Goal: Task Accomplishment & Management: Complete application form

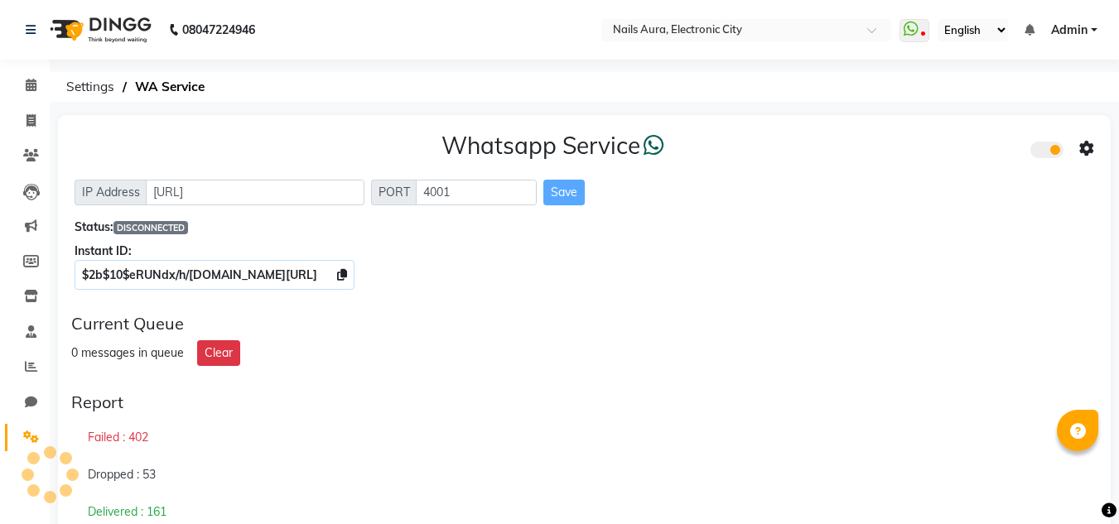
scroll to position [83, 0]
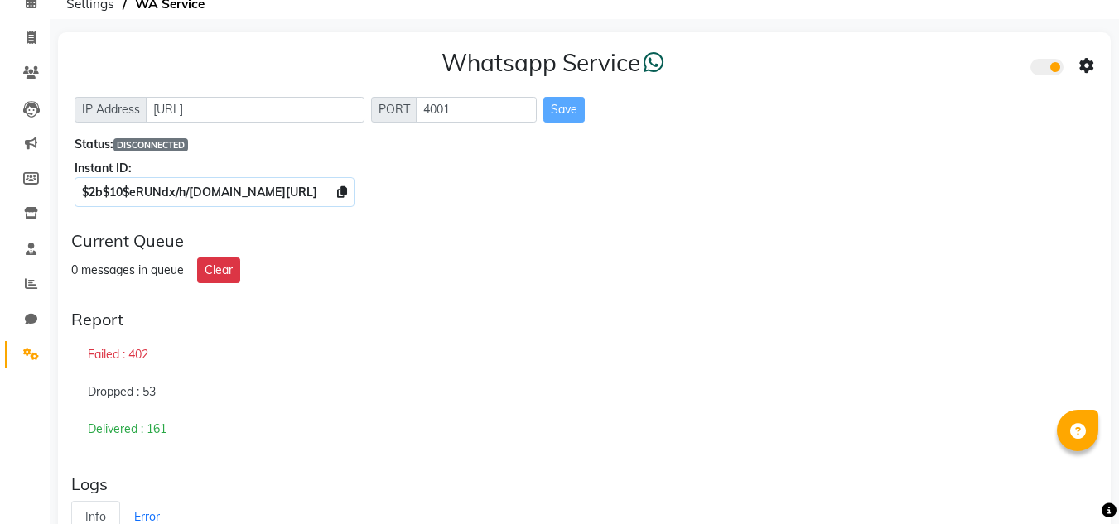
click at [1053, 69] on span at bounding box center [1046, 67] width 33 height 17
click at [1043, 70] on input "checkbox" at bounding box center [1043, 70] width 0 height 0
click at [1080, 60] on icon at bounding box center [1086, 66] width 15 height 15
click at [933, 48] on div "Whatsapp Settings" at bounding box center [967, 48] width 190 height 21
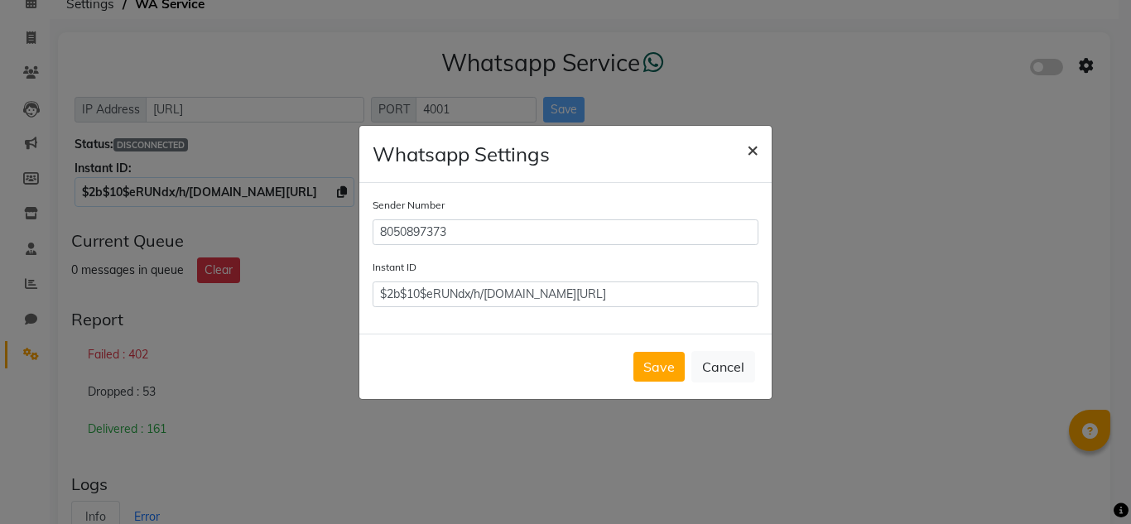
click at [756, 156] on span "×" at bounding box center [753, 149] width 12 height 25
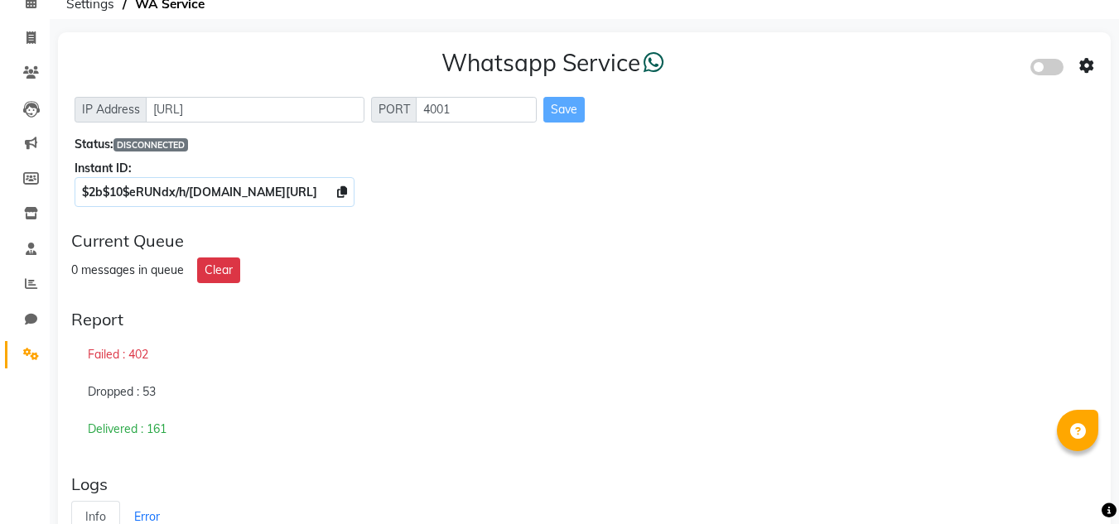
click at [1032, 67] on span at bounding box center [1046, 67] width 33 height 17
click at [1043, 70] on input "checkbox" at bounding box center [1043, 70] width 0 height 0
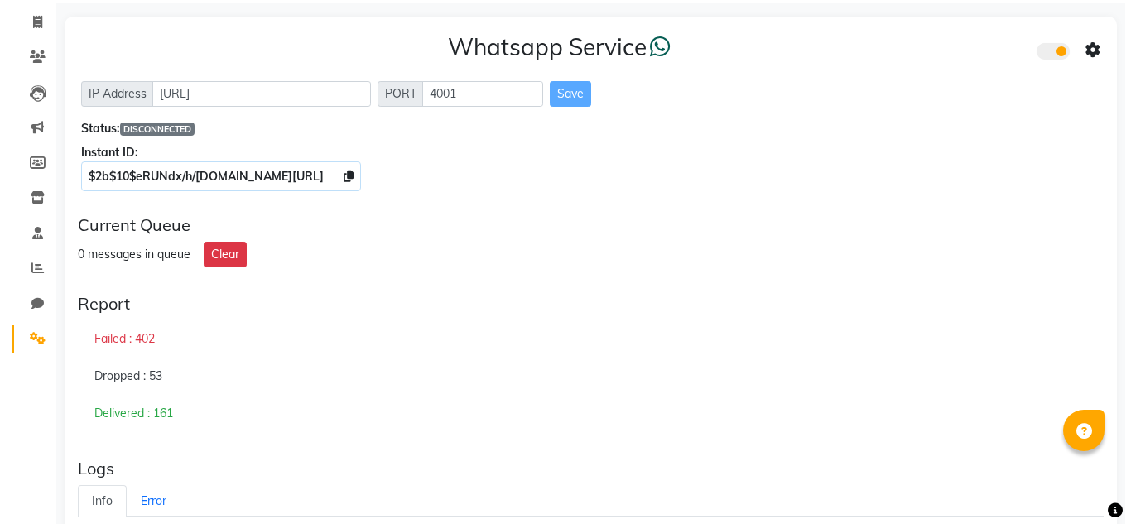
scroll to position [0, 0]
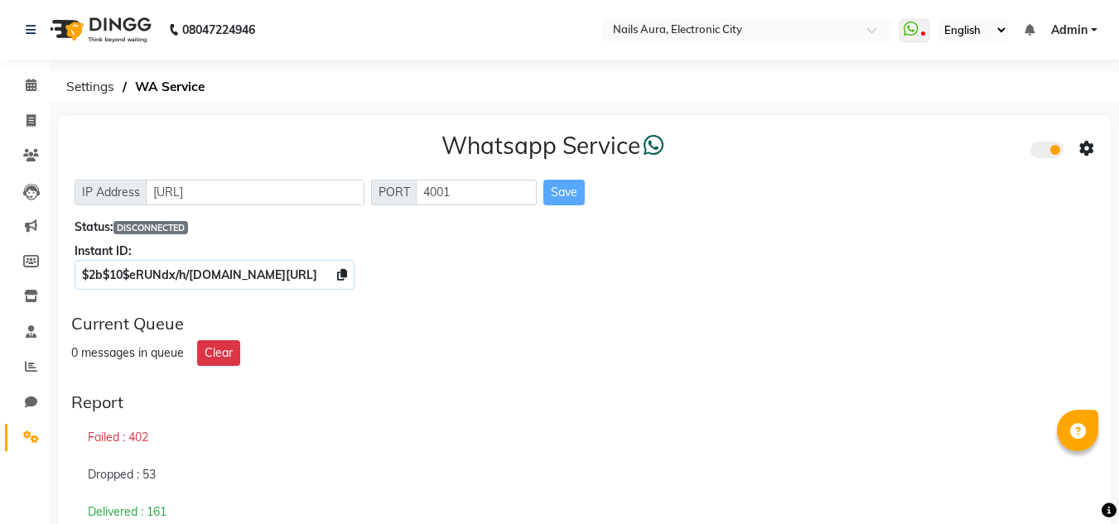
click at [1043, 152] on input "checkbox" at bounding box center [1043, 152] width 0 height 0
click at [916, 251] on div "Instant ID:" at bounding box center [585, 251] width 1020 height 17
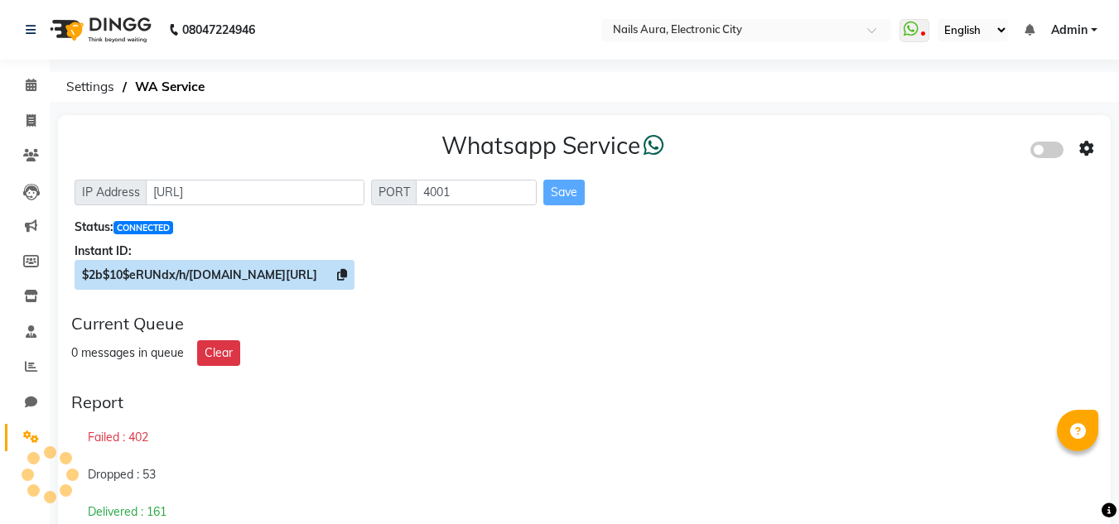
click at [347, 269] on icon at bounding box center [342, 275] width 10 height 12
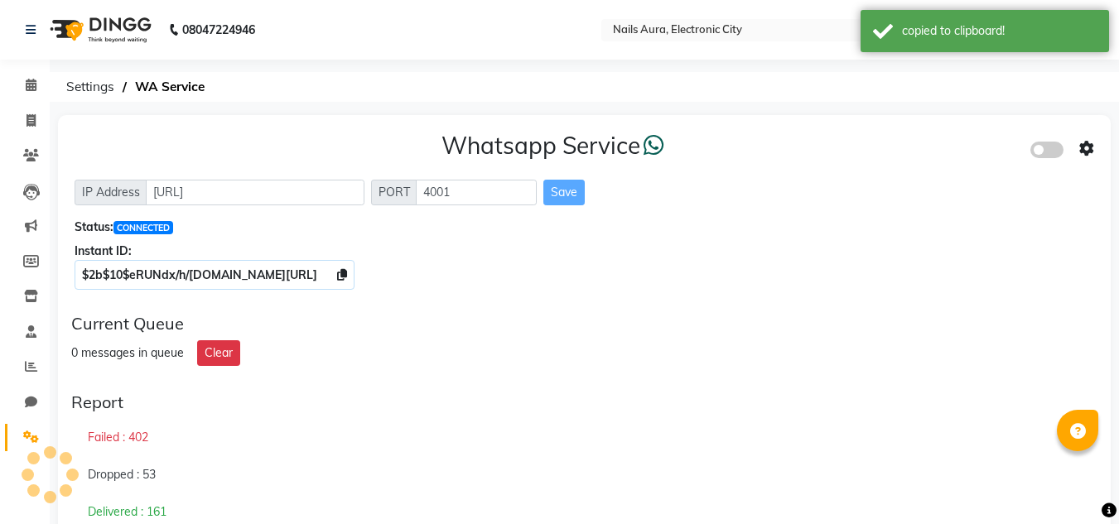
click at [1091, 142] on icon at bounding box center [1086, 149] width 15 height 15
click at [938, 134] on div "Whatsapp Settings" at bounding box center [967, 131] width 190 height 21
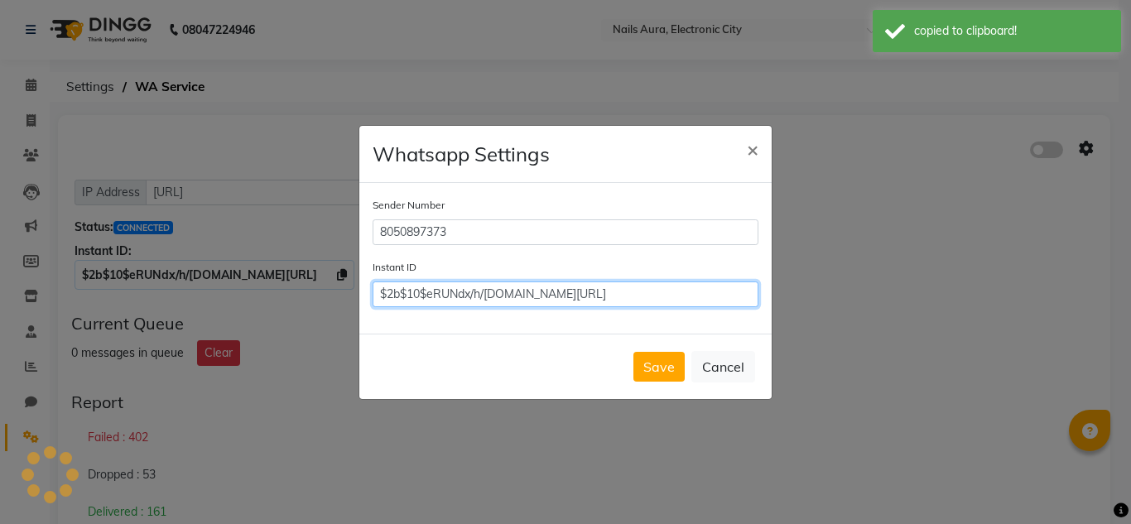
click at [592, 296] on input "$2b$10$eRUNdx/h/[DOMAIN_NAME][URL]" at bounding box center [566, 295] width 386 height 26
paste input "$2b$10$eRUNdx/h/[DOMAIN_NAME][URL]"
type input "$2b$10$eRUNdx/h/[DOMAIN_NAME][URL]"
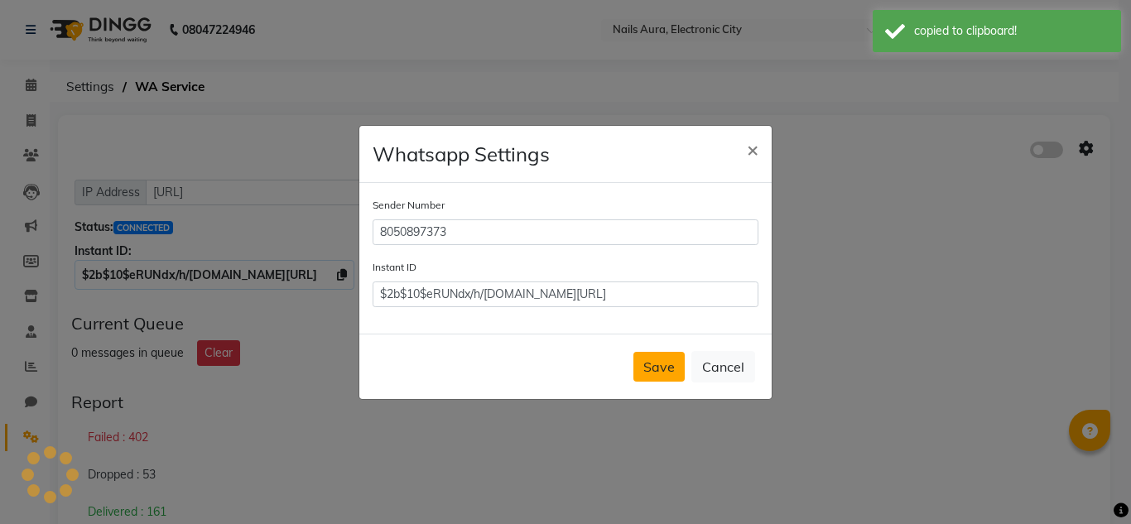
click at [643, 364] on button "Save" at bounding box center [659, 367] width 51 height 30
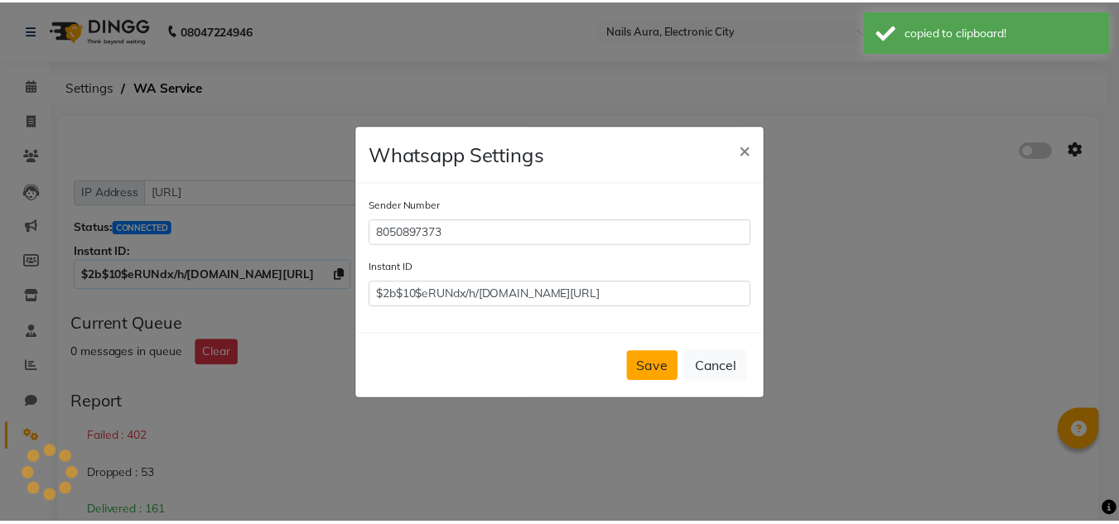
scroll to position [0, 0]
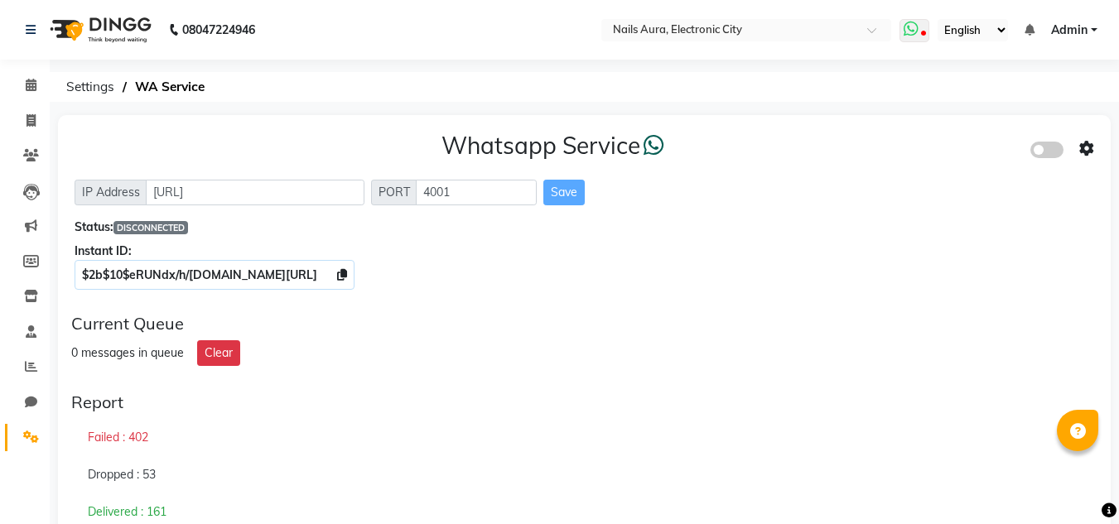
click at [914, 32] on icon at bounding box center [911, 29] width 15 height 17
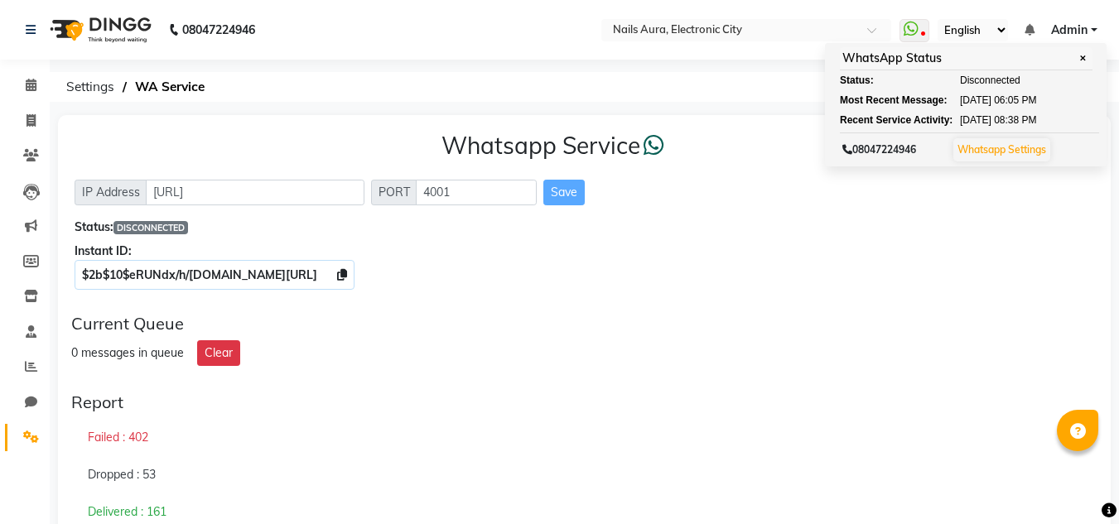
click at [862, 355] on div "0 messages in queue Clear" at bounding box center [584, 353] width 1026 height 26
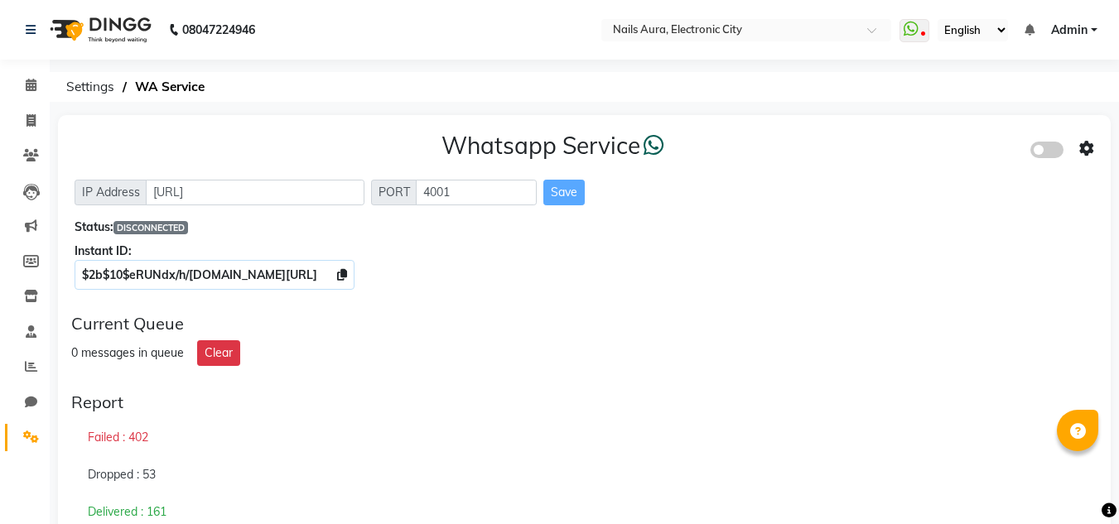
click at [1049, 147] on span at bounding box center [1046, 150] width 33 height 17
click at [1043, 152] on input "checkbox" at bounding box center [1043, 152] width 0 height 0
click at [916, 27] on icon at bounding box center [911, 29] width 15 height 17
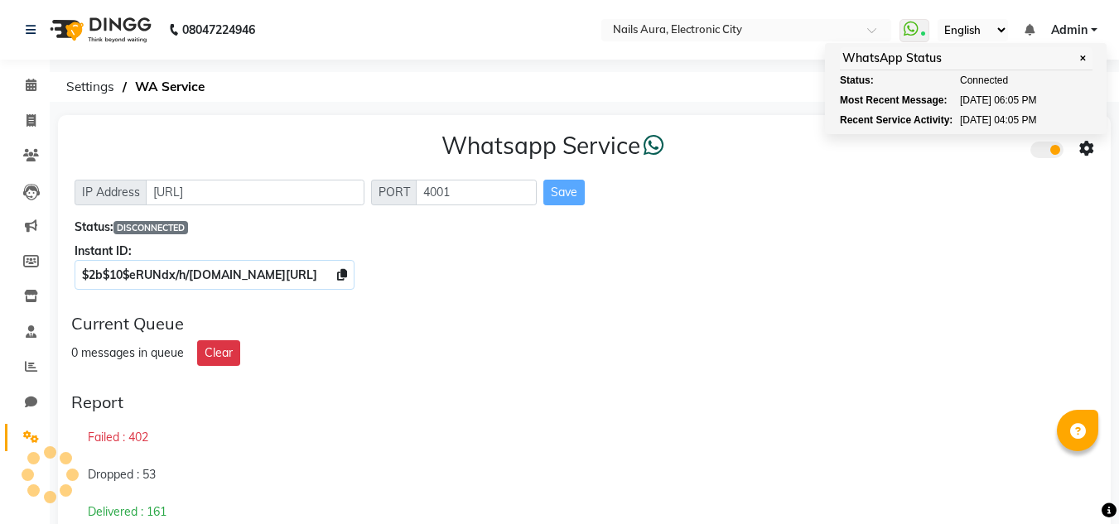
click at [855, 364] on div "0 messages in queue Clear" at bounding box center [584, 353] width 1026 height 26
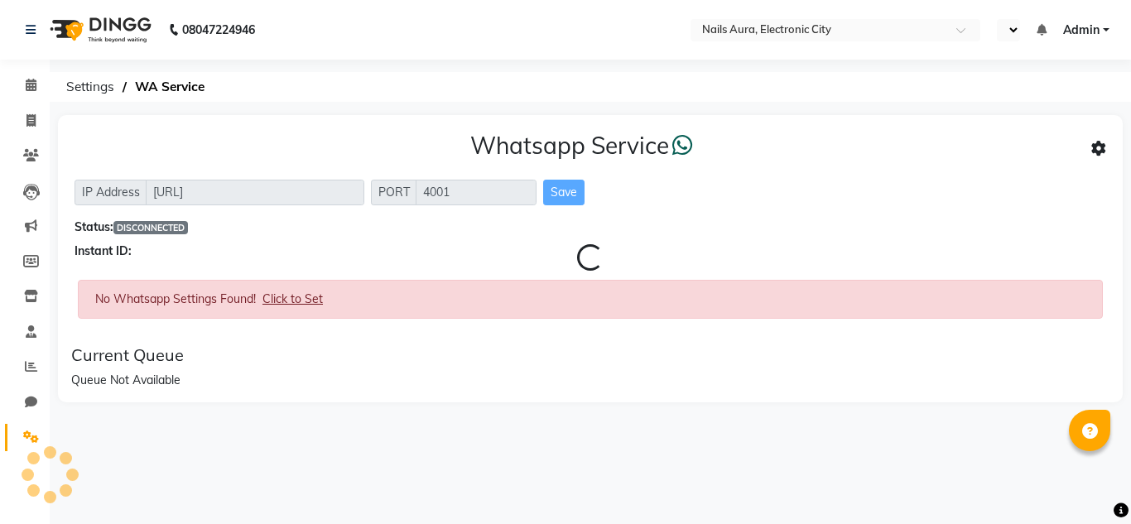
select select "en"
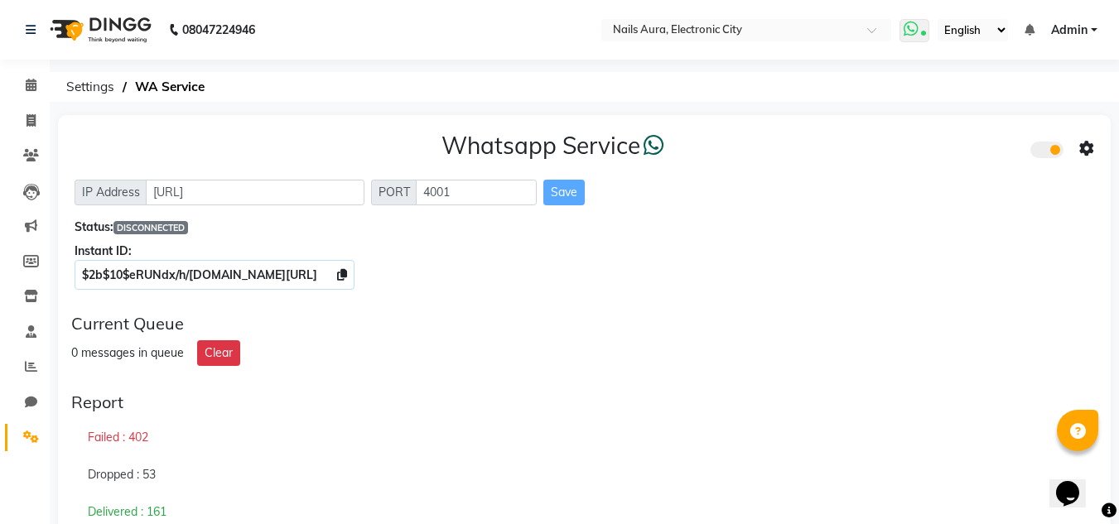
click at [920, 29] on span at bounding box center [914, 30] width 30 height 23
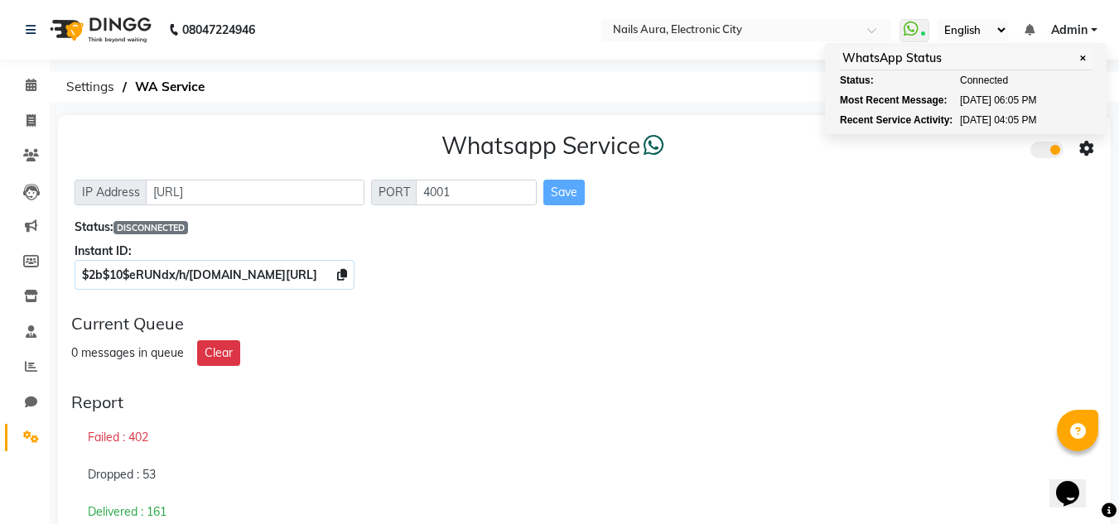
click at [865, 369] on div "Current Queue 0 messages in queue Clear" at bounding box center [584, 339] width 1039 height 65
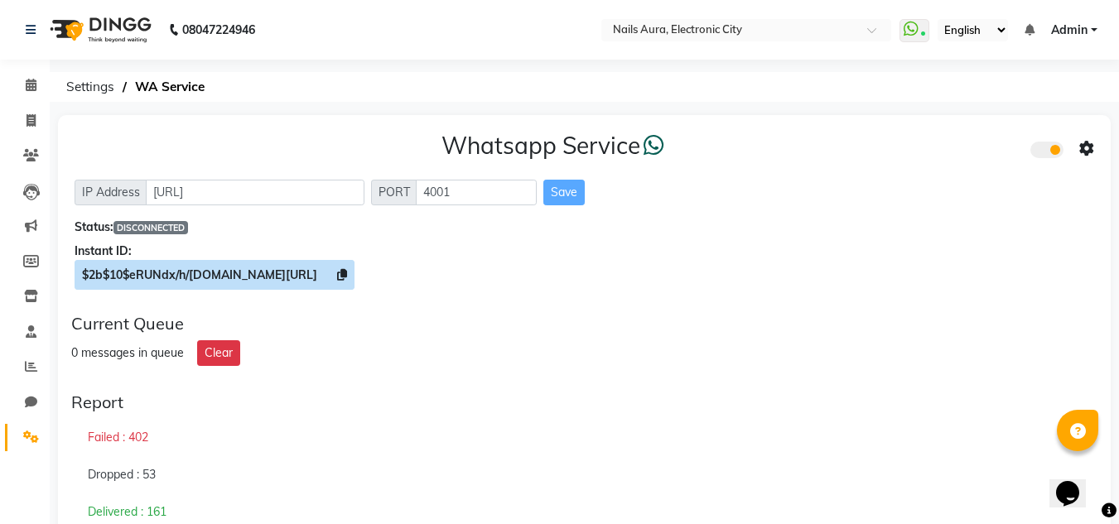
click at [347, 271] on icon at bounding box center [342, 275] width 10 height 12
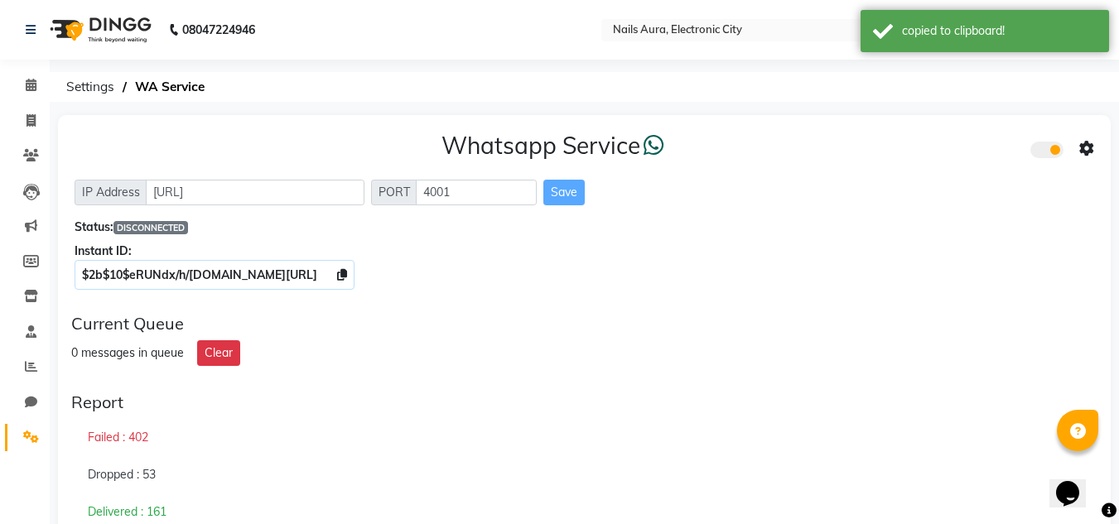
click at [1087, 142] on icon at bounding box center [1086, 149] width 15 height 15
click at [909, 134] on div "Whatsapp Settings" at bounding box center [967, 131] width 190 height 21
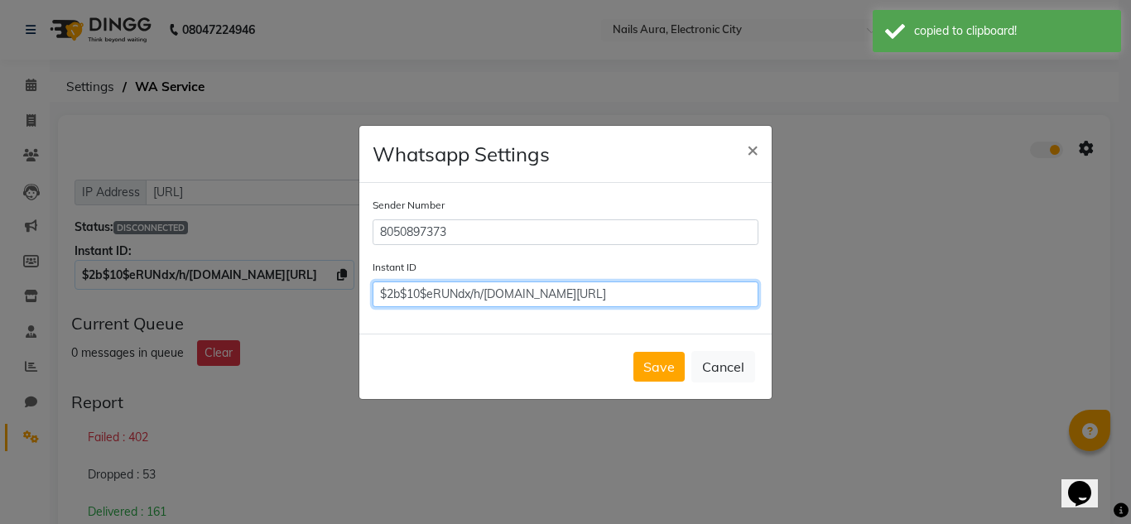
click at [640, 299] on input "$2b$10$eRUNdx/h/[DOMAIN_NAME][URL]" at bounding box center [566, 295] width 386 height 26
paste input "$2b$10$eRUNdx/h/[DOMAIN_NAME][URL]"
type input "$2b$10$eRUNdx/h/[DOMAIN_NAME][URL]"
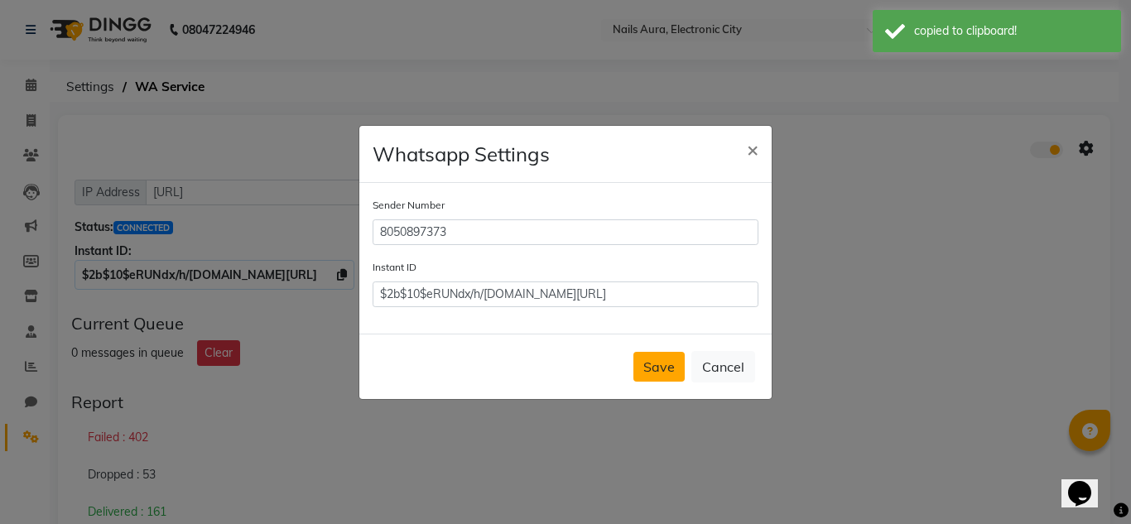
click at [663, 357] on button "Save" at bounding box center [659, 367] width 51 height 30
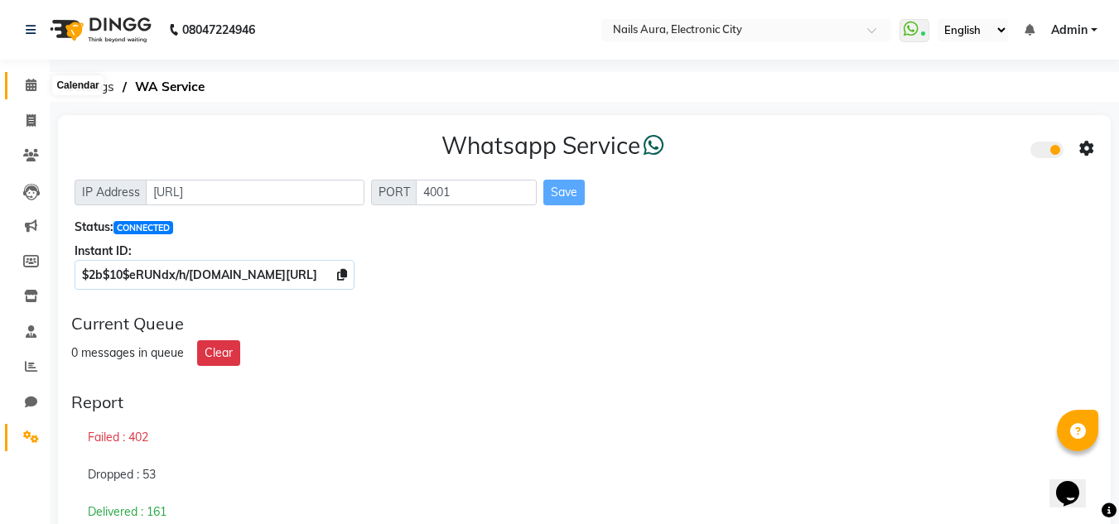
click at [27, 87] on icon at bounding box center [31, 85] width 11 height 12
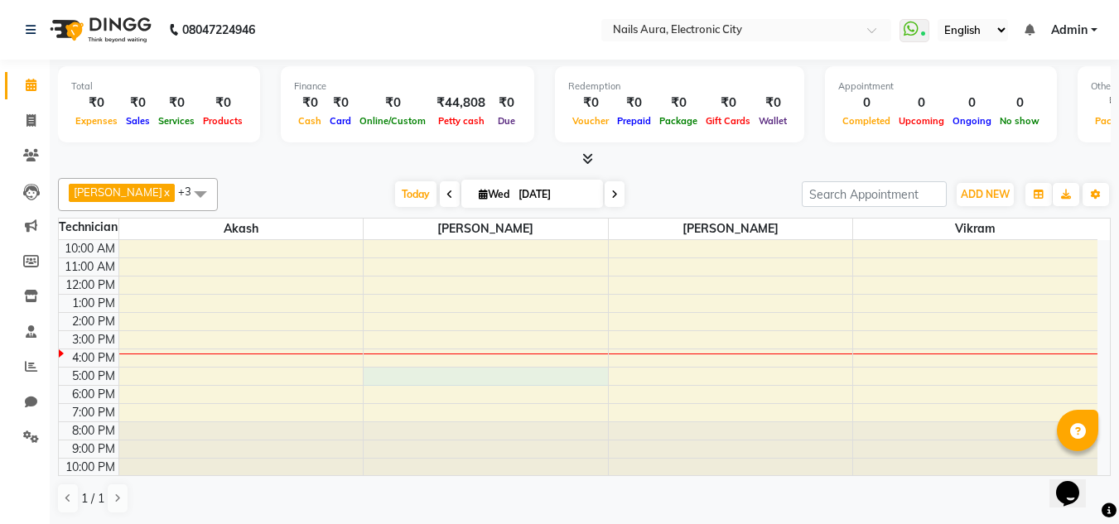
click at [546, 374] on div "10:00 AM 11:00 AM 12:00 PM 1:00 PM 2:00 PM 3:00 PM 4:00 PM 5:00 PM 6:00 PM 7:00…" at bounding box center [578, 358] width 1039 height 236
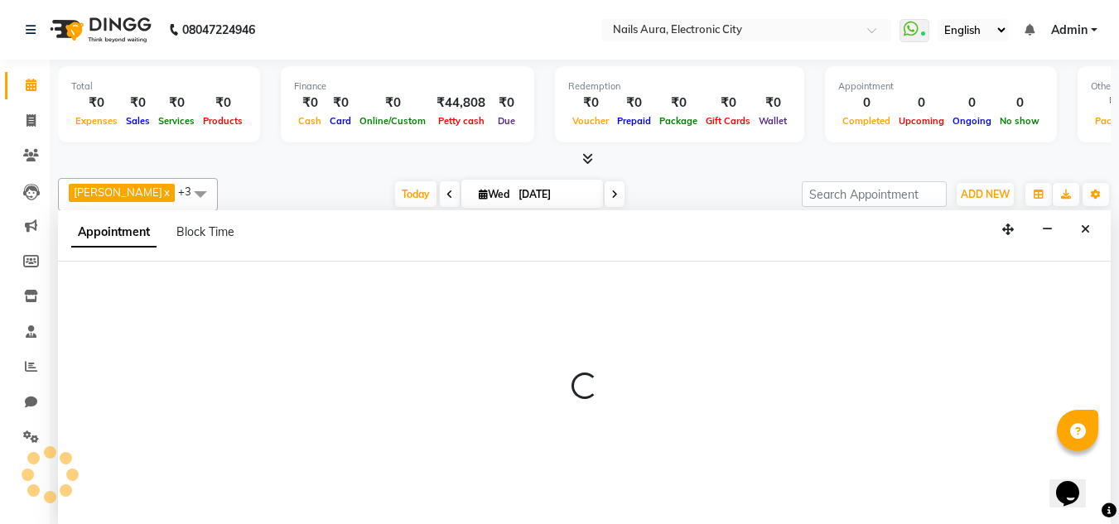
scroll to position [1, 0]
select select "80444"
select select "1020"
select select "tentative"
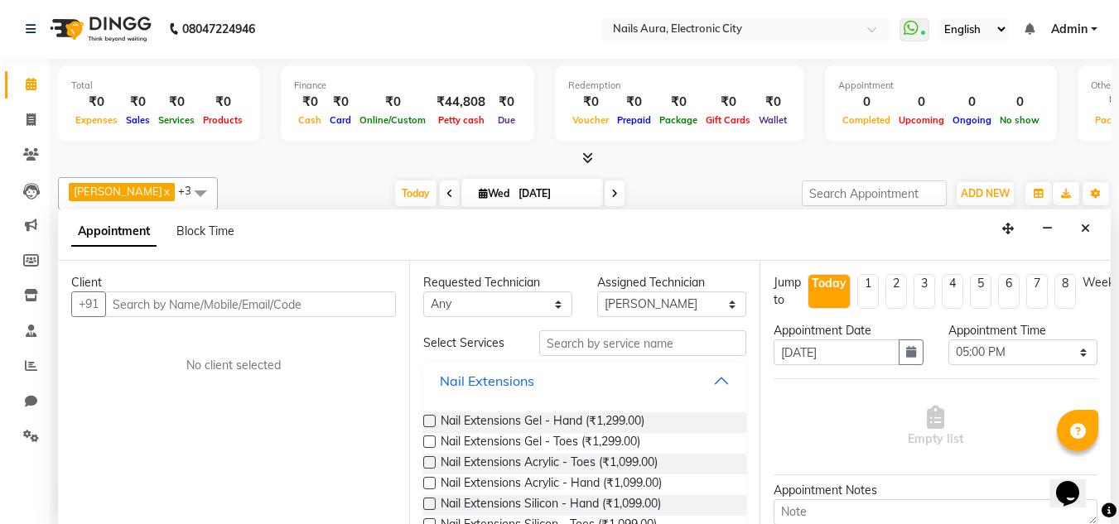
click at [546, 374] on button "Nail Extensions" at bounding box center [585, 381] width 311 height 30
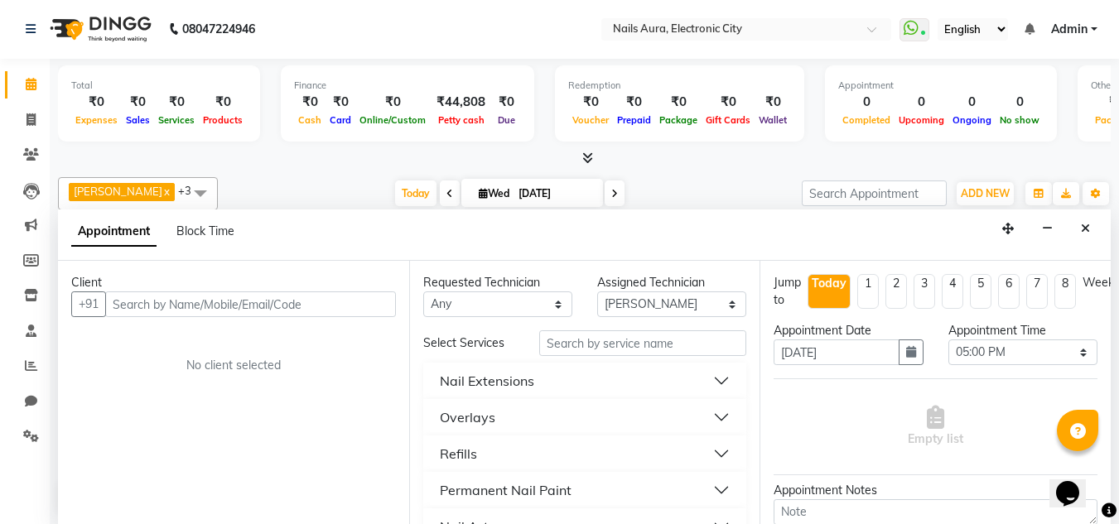
click at [546, 374] on button "Nail Extensions" at bounding box center [585, 381] width 311 height 30
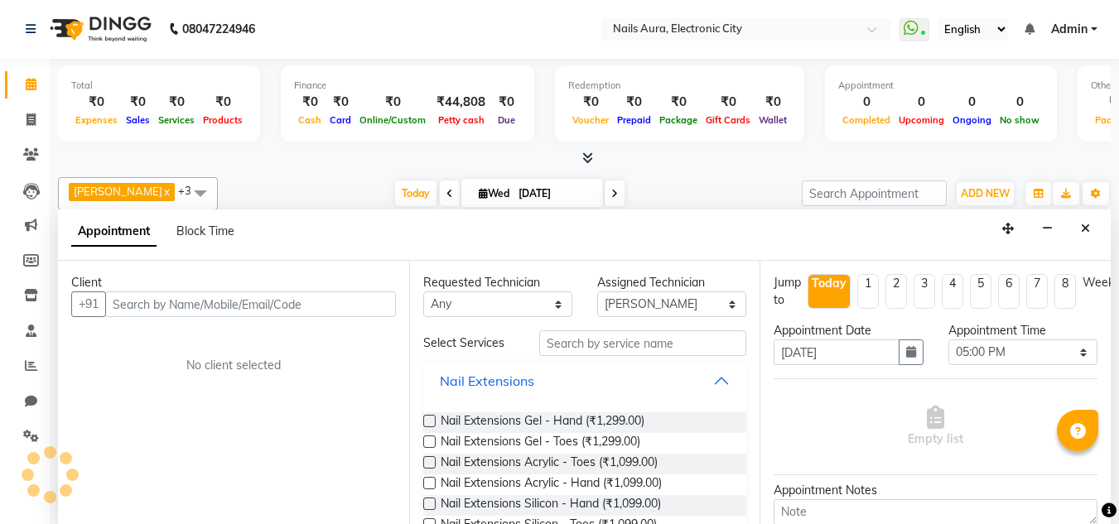
scroll to position [0, 0]
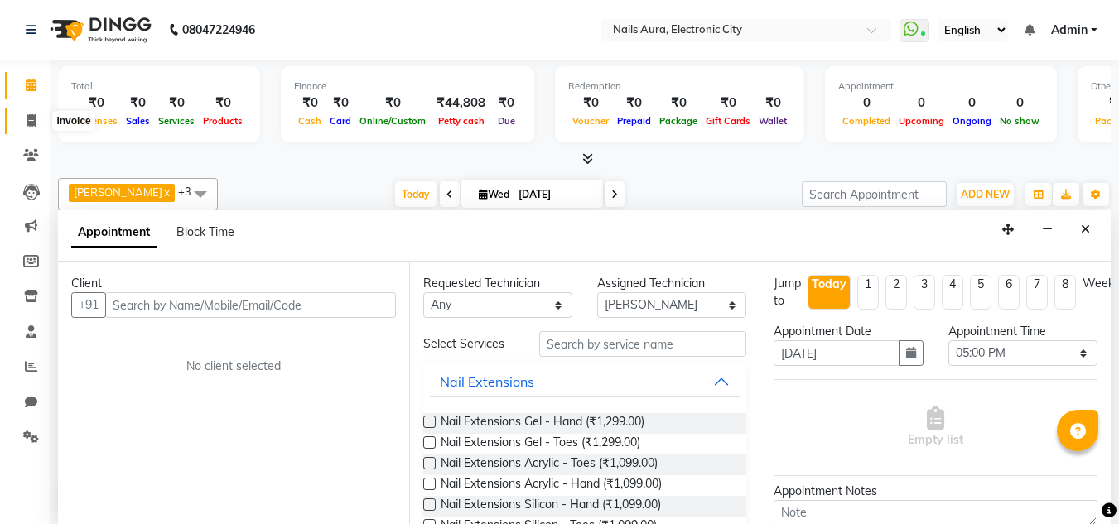
click at [28, 121] on icon at bounding box center [31, 120] width 9 height 12
select select "service"
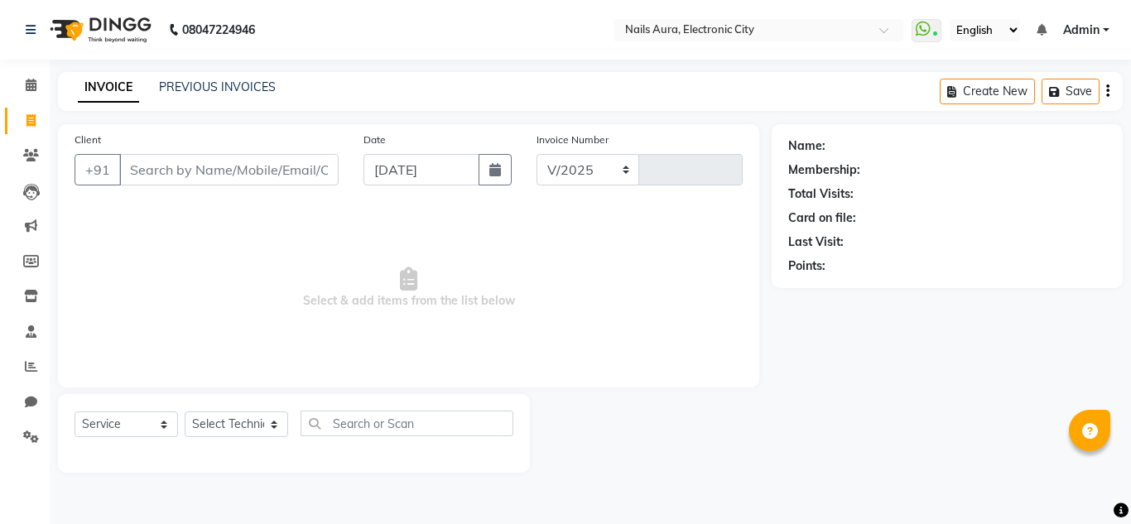
select select "8179"
type input "0594"
click at [210, 84] on link "PREVIOUS INVOICES" at bounding box center [217, 87] width 117 height 15
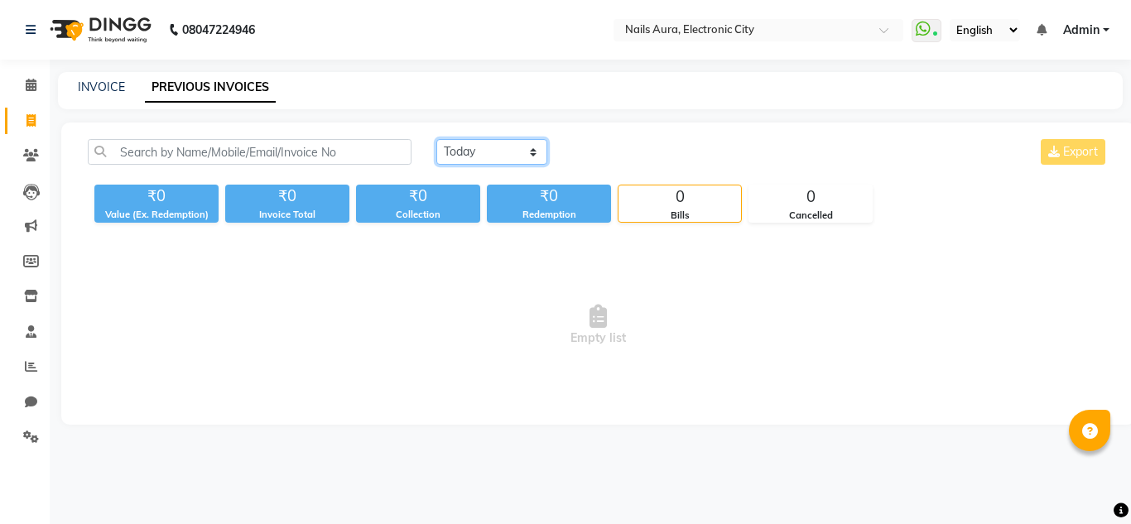
click at [481, 150] on select "[DATE] [DATE] Custom Range" at bounding box center [491, 152] width 111 height 26
click at [360, 309] on span "Empty list" at bounding box center [598, 326] width 1021 height 166
click at [97, 90] on link "INVOICE" at bounding box center [101, 87] width 47 height 15
select select "service"
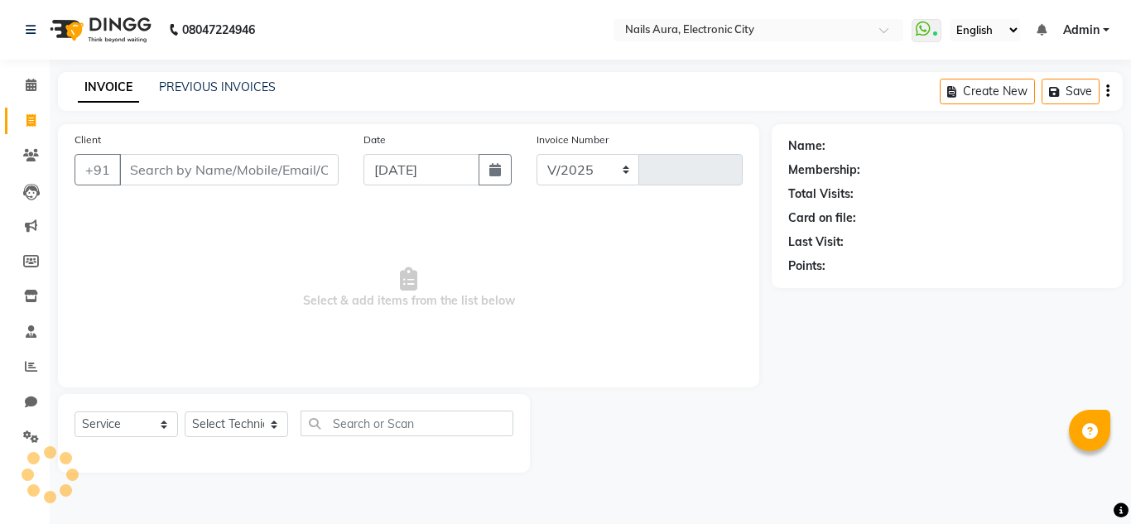
select select "8179"
type input "0594"
click at [503, 177] on button "button" at bounding box center [495, 169] width 33 height 31
select select "9"
select select "2025"
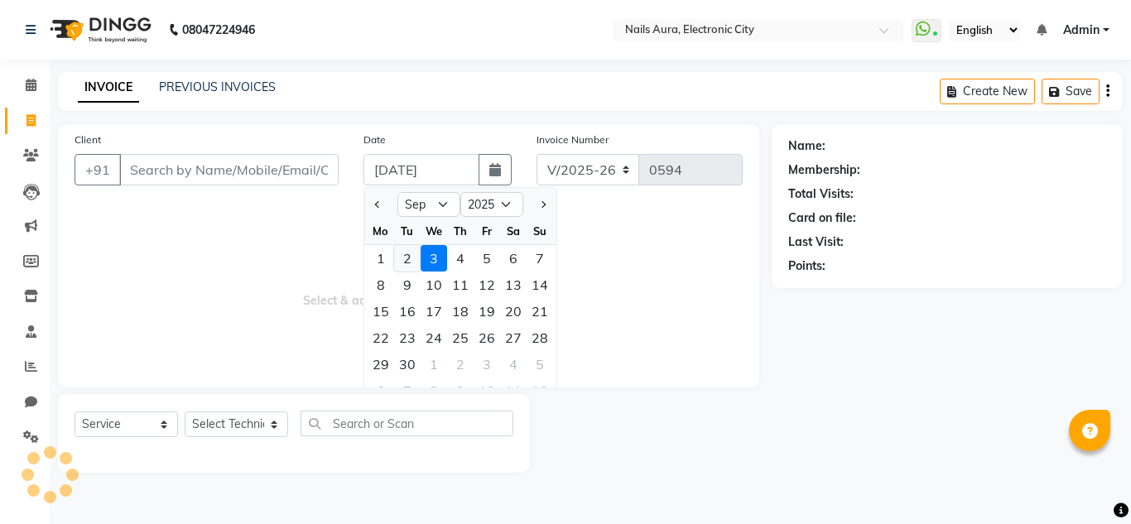
click at [405, 261] on div "2" at bounding box center [407, 258] width 27 height 27
type input "02-09-2025"
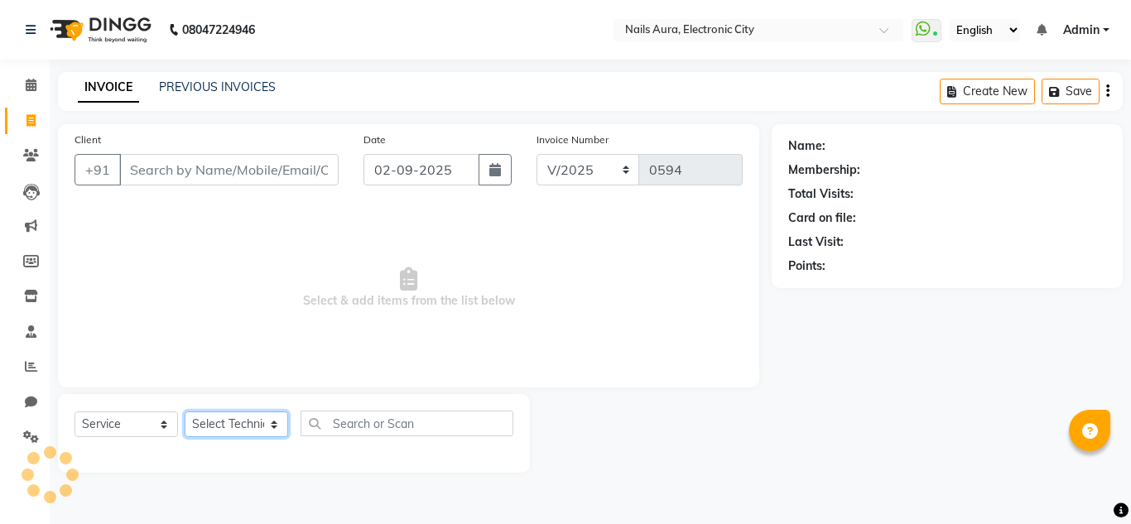
click at [217, 436] on select "Select Technician [PERSON_NAME] [PERSON_NAME] Pooja [PERSON_NAME] [PERSON_NAME]…" at bounding box center [237, 425] width 104 height 26
select select "80910"
click at [185, 412] on select "Select Technician [PERSON_NAME] [PERSON_NAME] Pooja [PERSON_NAME] [PERSON_NAME]…" at bounding box center [237, 425] width 104 height 26
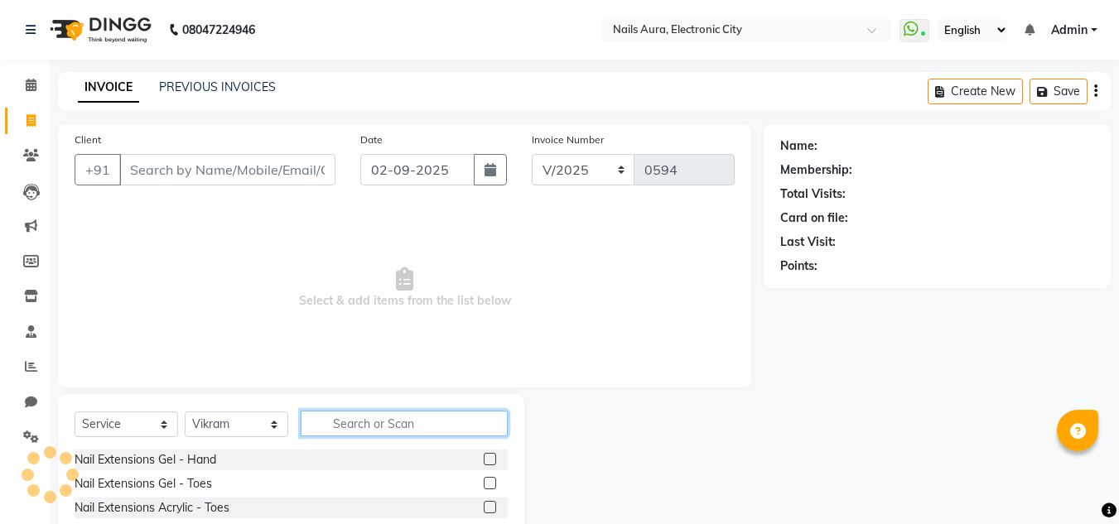
click at [367, 431] on input "text" at bounding box center [404, 424] width 207 height 26
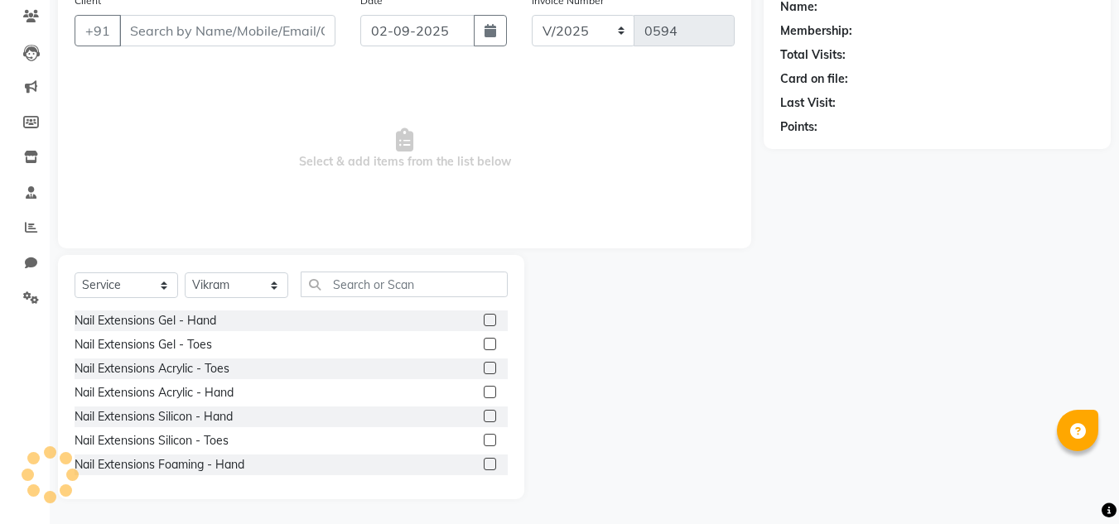
click at [484, 391] on label at bounding box center [490, 392] width 12 height 12
click at [484, 391] on input "checkbox" at bounding box center [489, 393] width 11 height 11
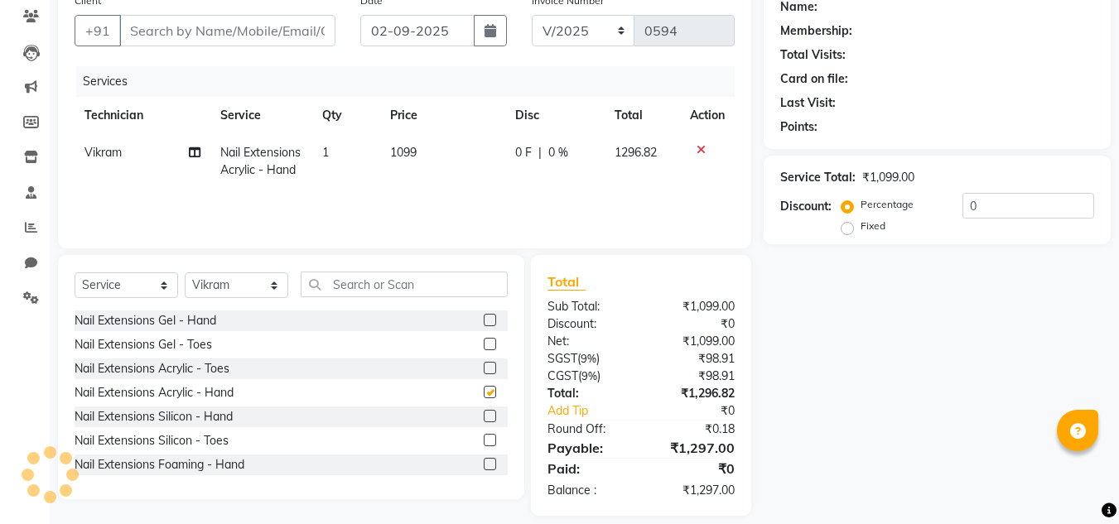
checkbox input "false"
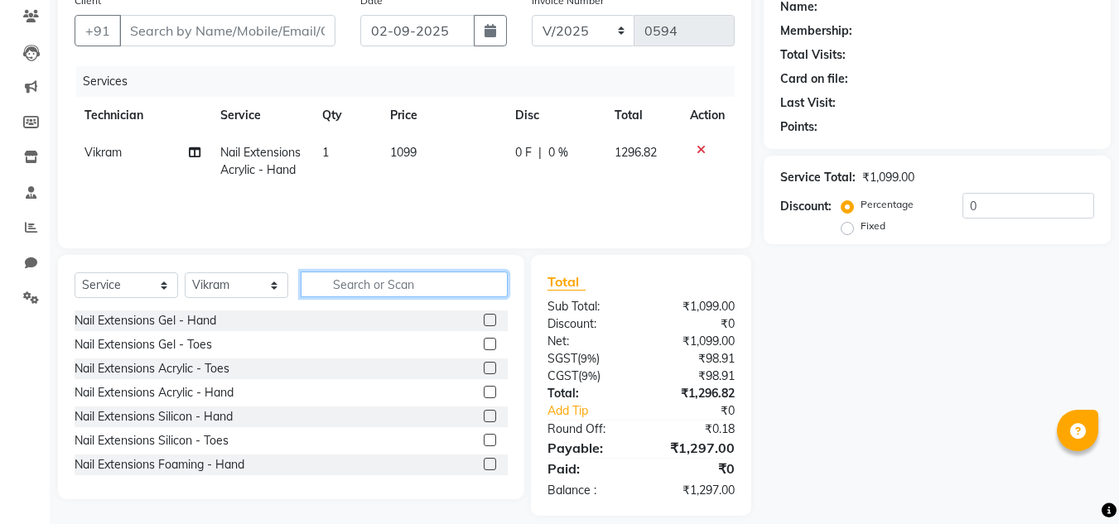
click at [373, 287] on input "text" at bounding box center [404, 285] width 207 height 26
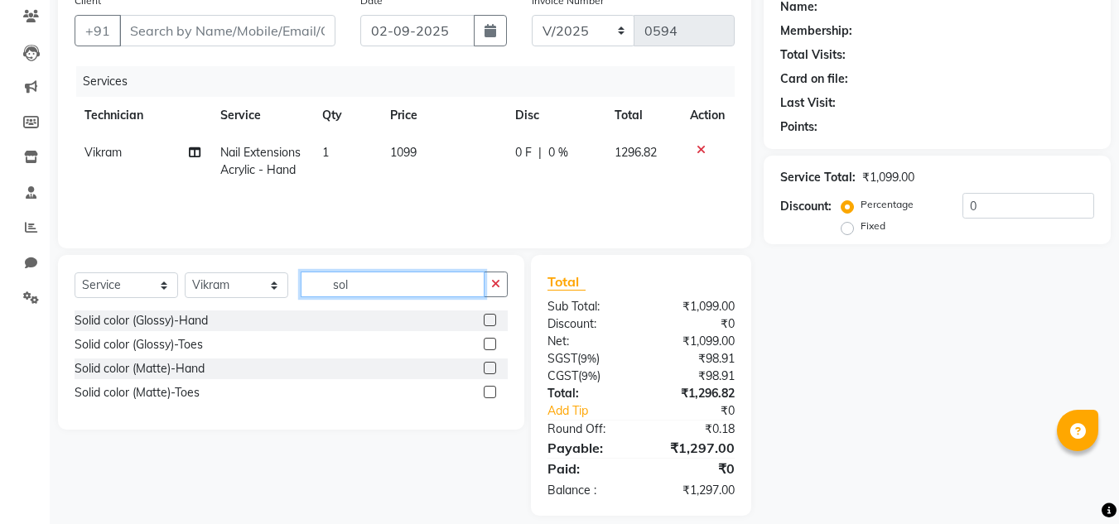
type input "sol"
click at [494, 322] on label at bounding box center [490, 320] width 12 height 12
click at [494, 322] on input "checkbox" at bounding box center [489, 321] width 11 height 11
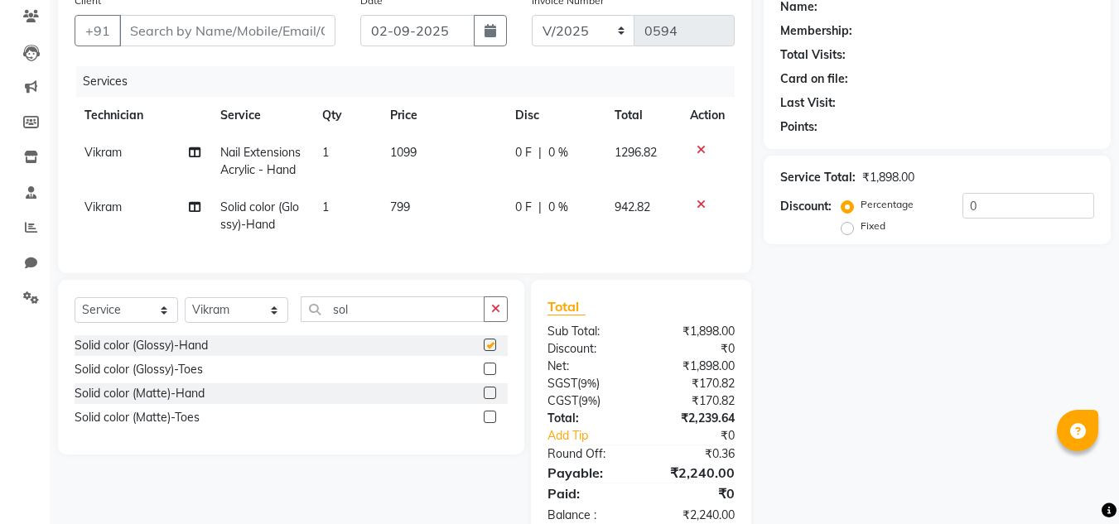
checkbox input "false"
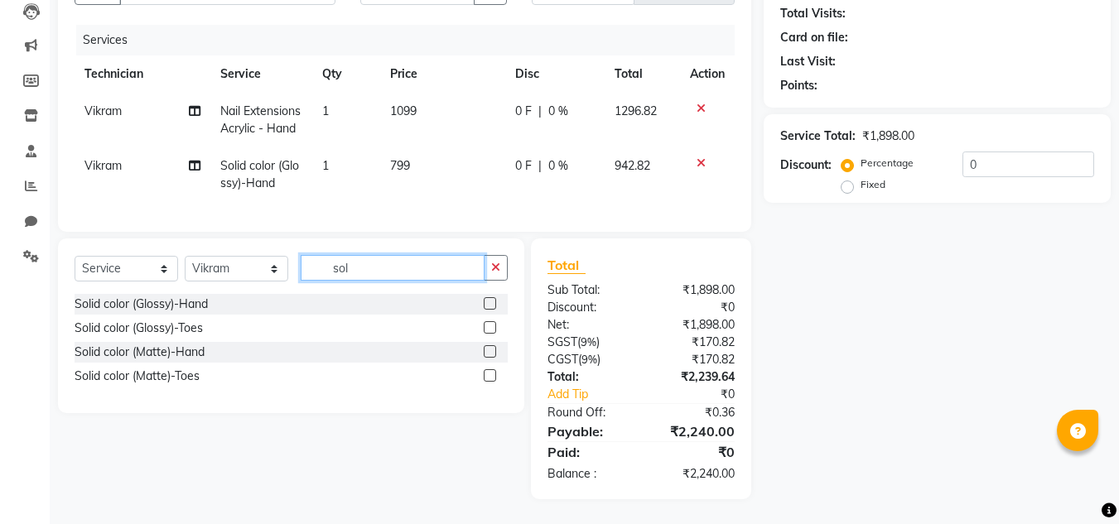
click at [379, 280] on input "sol" at bounding box center [393, 268] width 184 height 26
type input "s"
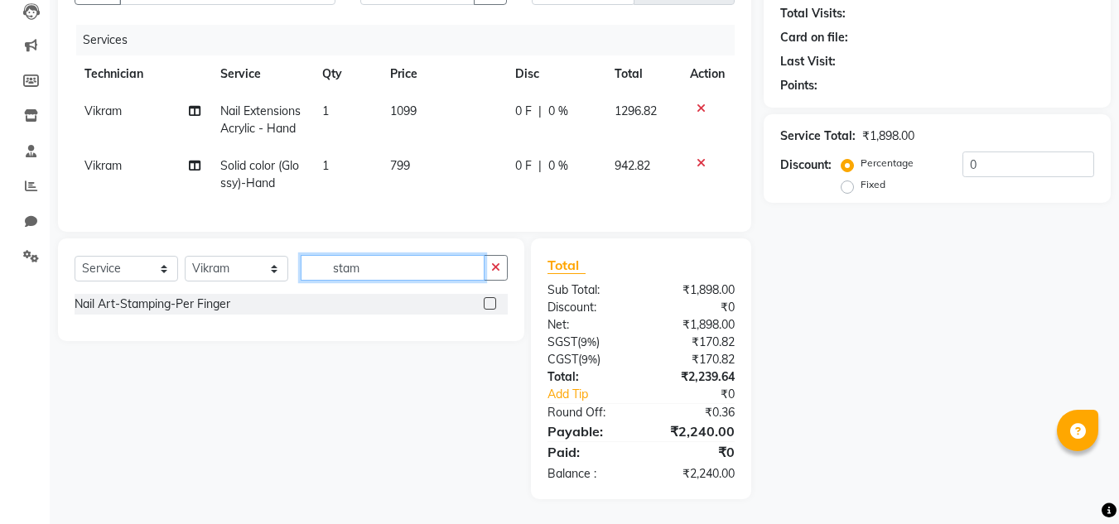
type input "stam"
click at [487, 303] on label at bounding box center [490, 303] width 12 height 12
click at [487, 303] on input "checkbox" at bounding box center [489, 304] width 11 height 11
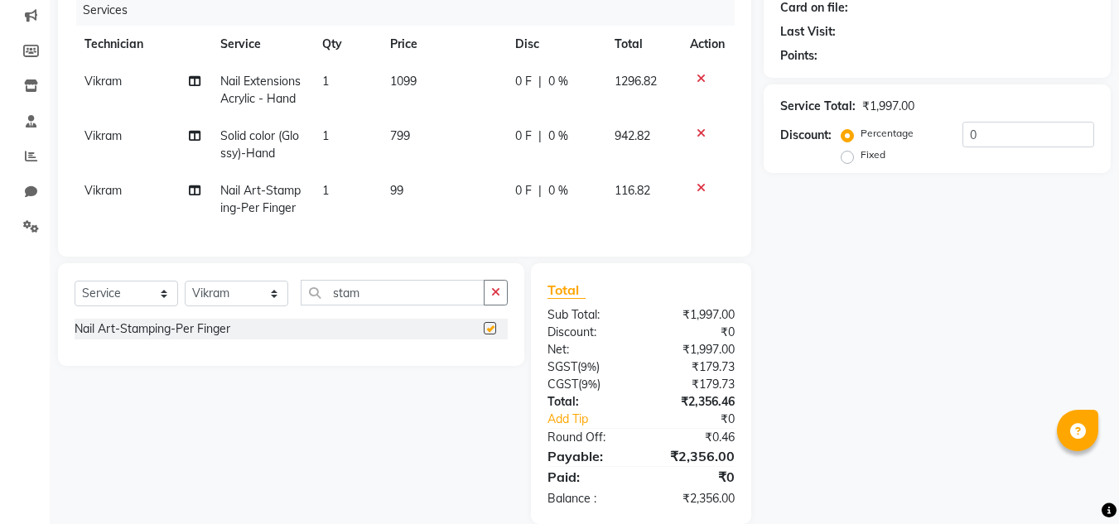
checkbox input "false"
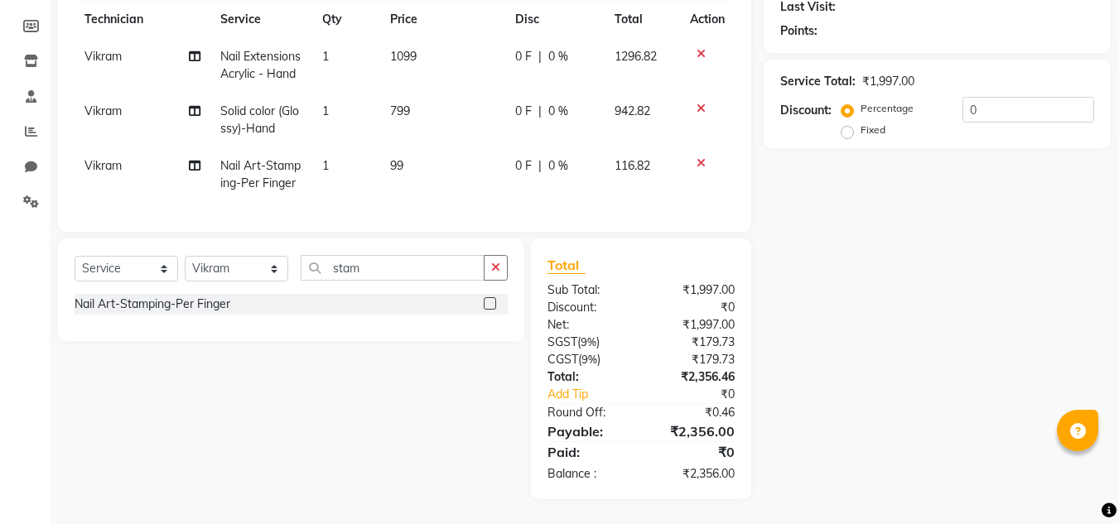
click at [390, 158] on span "99" at bounding box center [396, 165] width 13 height 15
select select "80910"
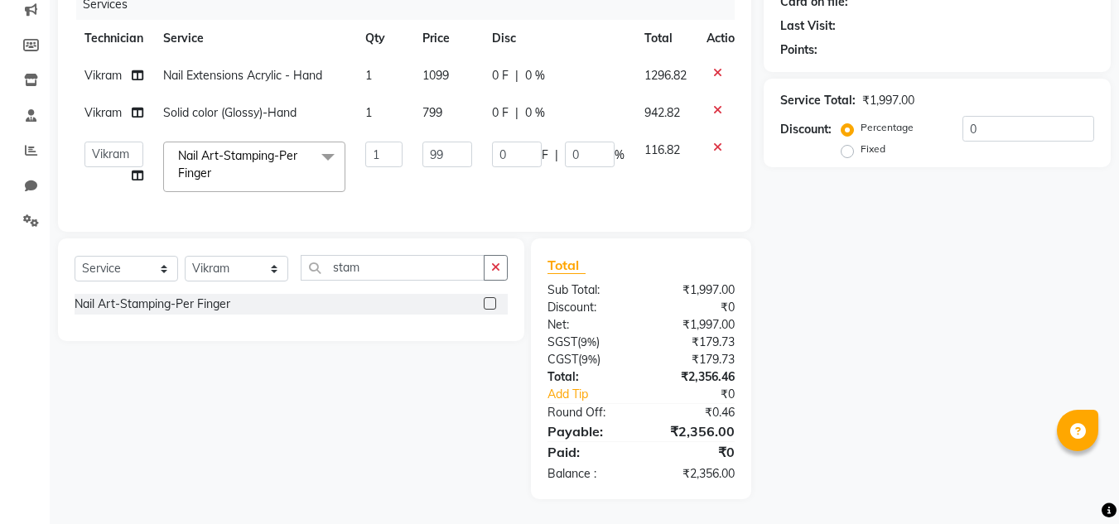
scroll to position [229, 0]
click at [452, 142] on input "99" at bounding box center [447, 155] width 50 height 26
type input "9"
type input "150"
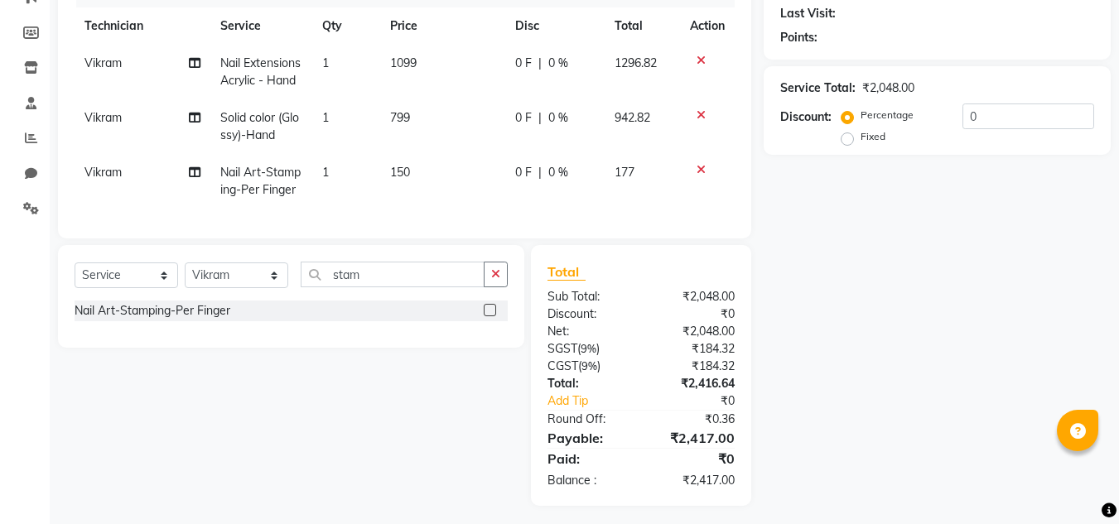
click at [894, 255] on div "Name: Membership: Total Visits: Card on file: Last Visit: Points: Service Total…" at bounding box center [943, 201] width 359 height 610
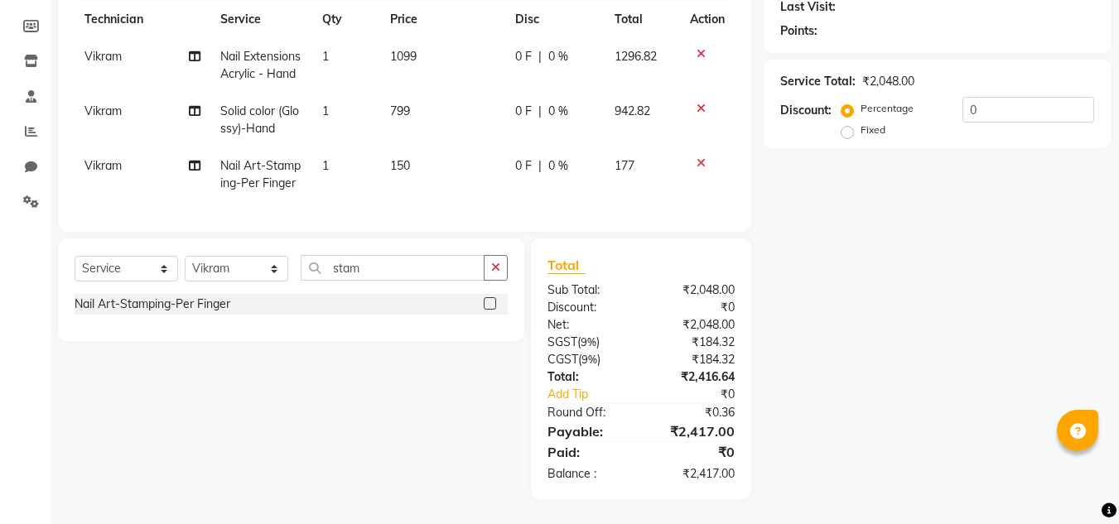
scroll to position [265, 0]
click at [986, 97] on input "0" at bounding box center [1028, 110] width 132 height 26
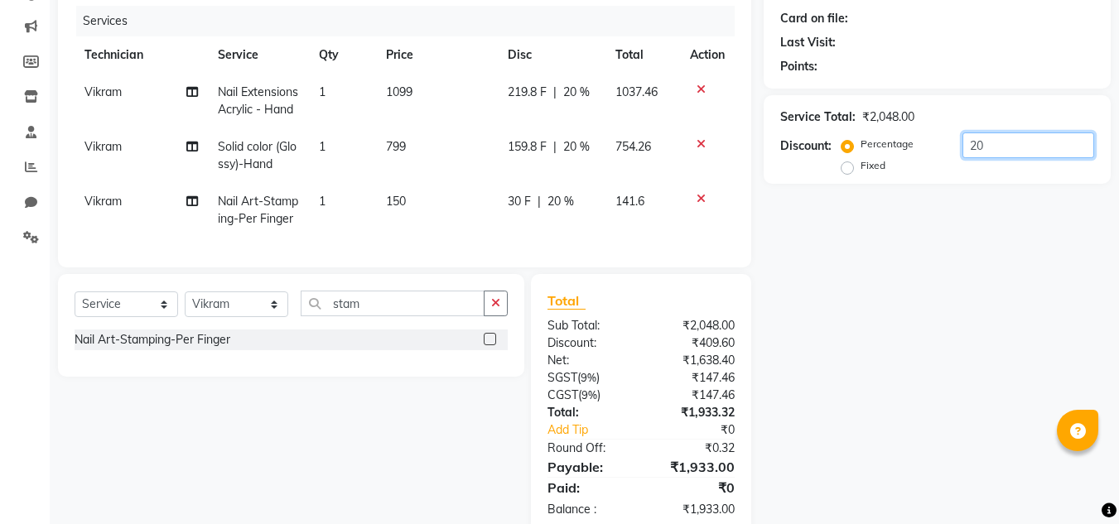
type input "2"
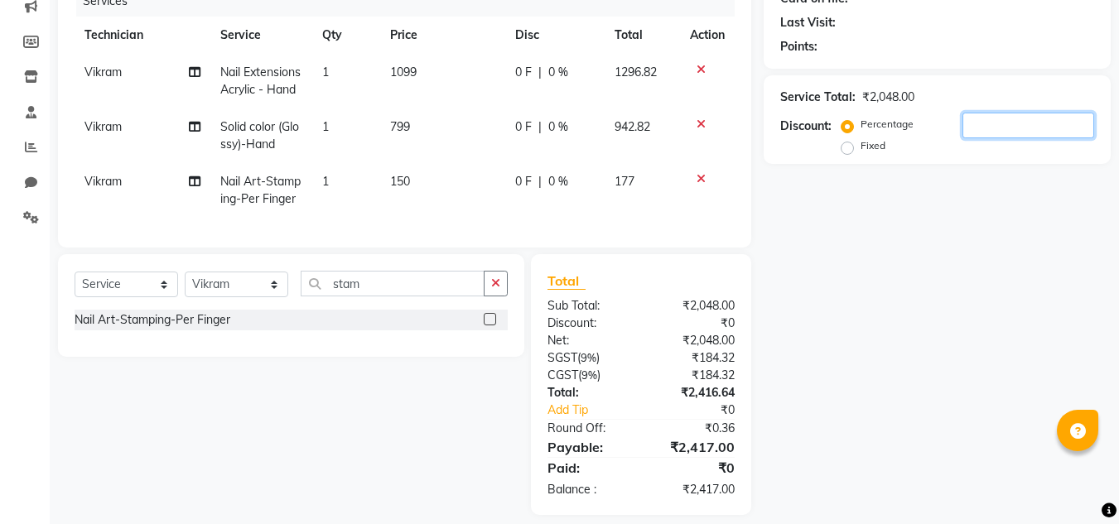
scroll to position [182, 0]
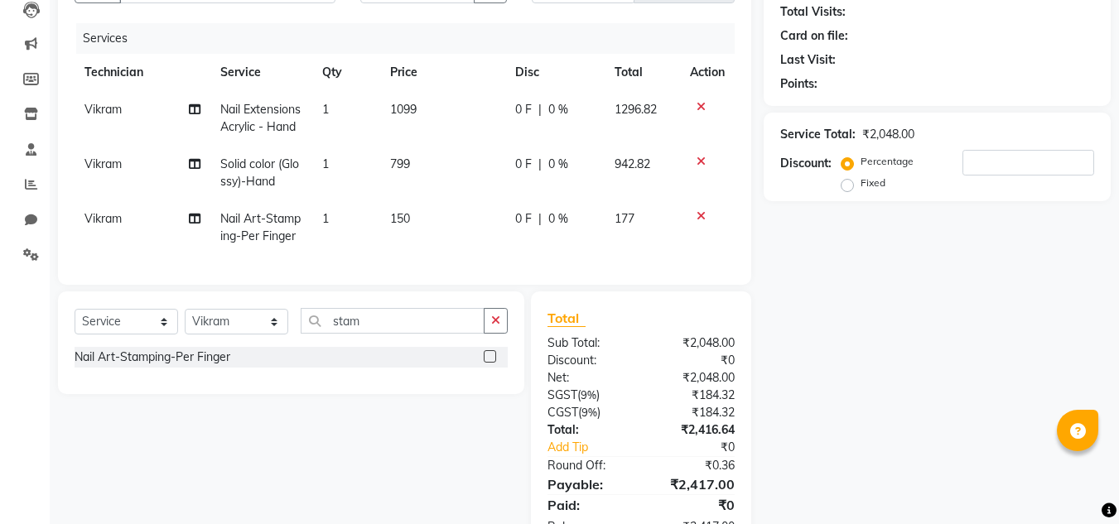
click at [704, 104] on icon at bounding box center [701, 107] width 9 height 12
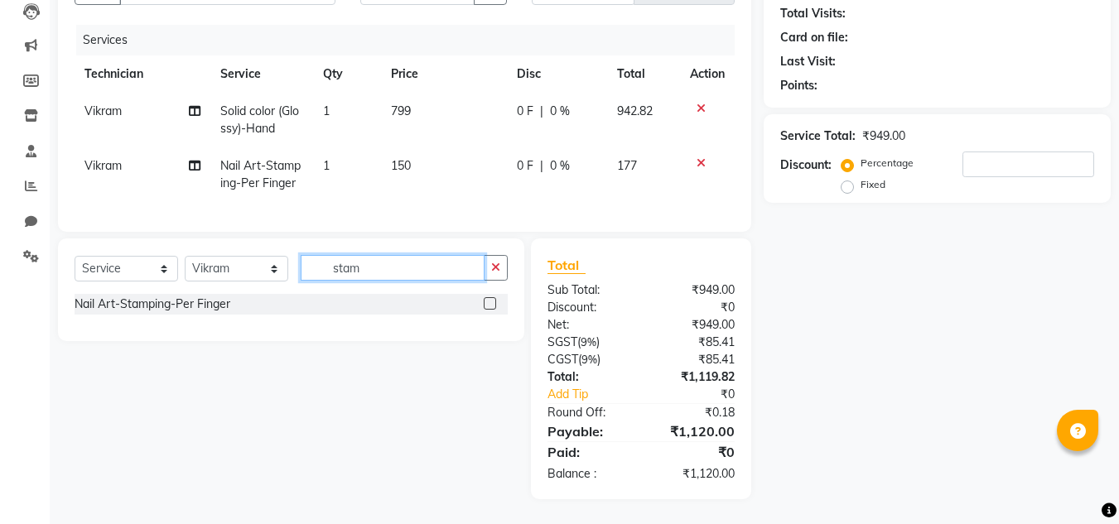
click at [400, 281] on input "stam" at bounding box center [393, 268] width 184 height 26
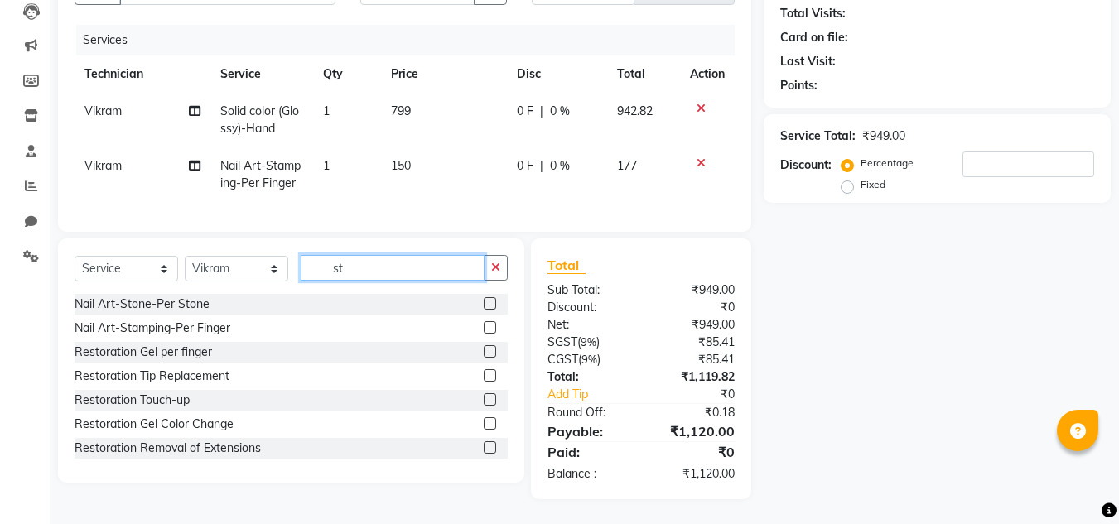
type input "s"
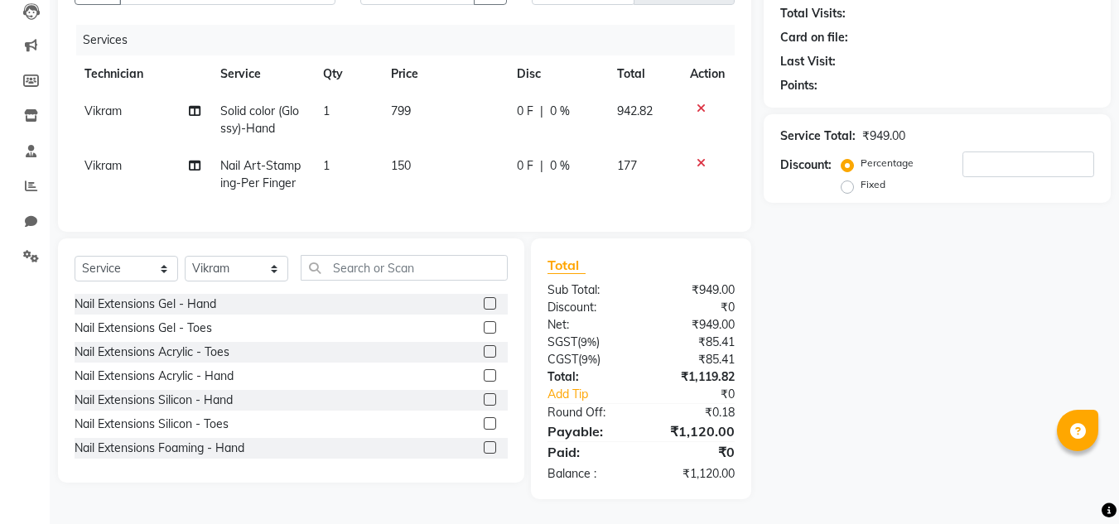
click at [484, 406] on label at bounding box center [490, 399] width 12 height 12
click at [484, 406] on input "checkbox" at bounding box center [489, 400] width 11 height 11
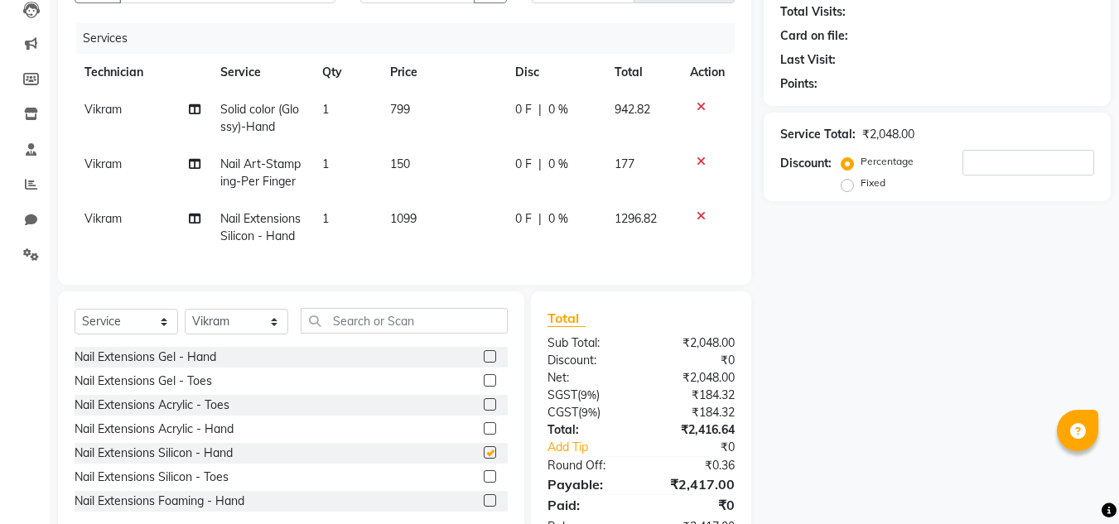
checkbox input "false"
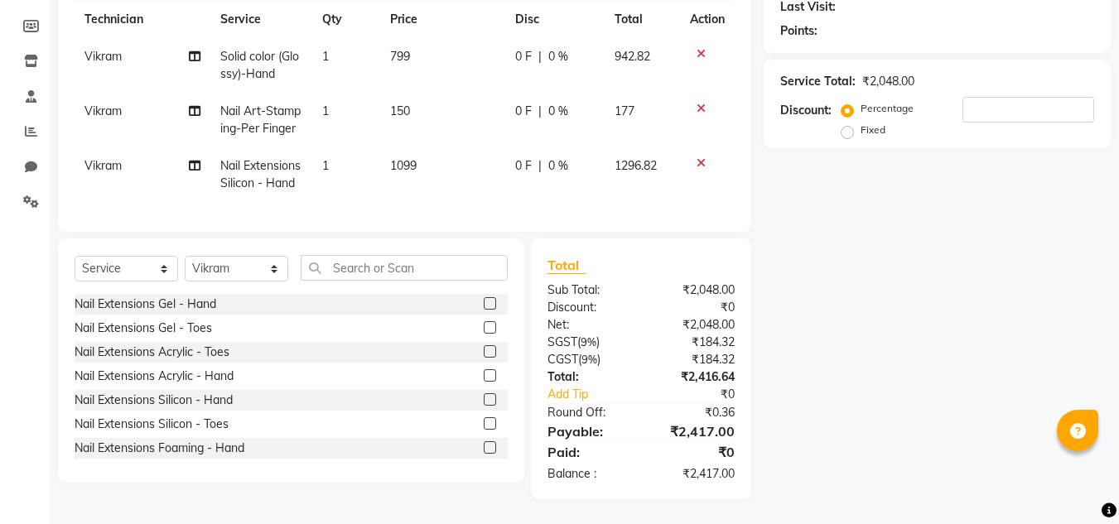
scroll to position [265, 0]
click at [422, 93] on td "150" at bounding box center [442, 120] width 125 height 55
select select "80910"
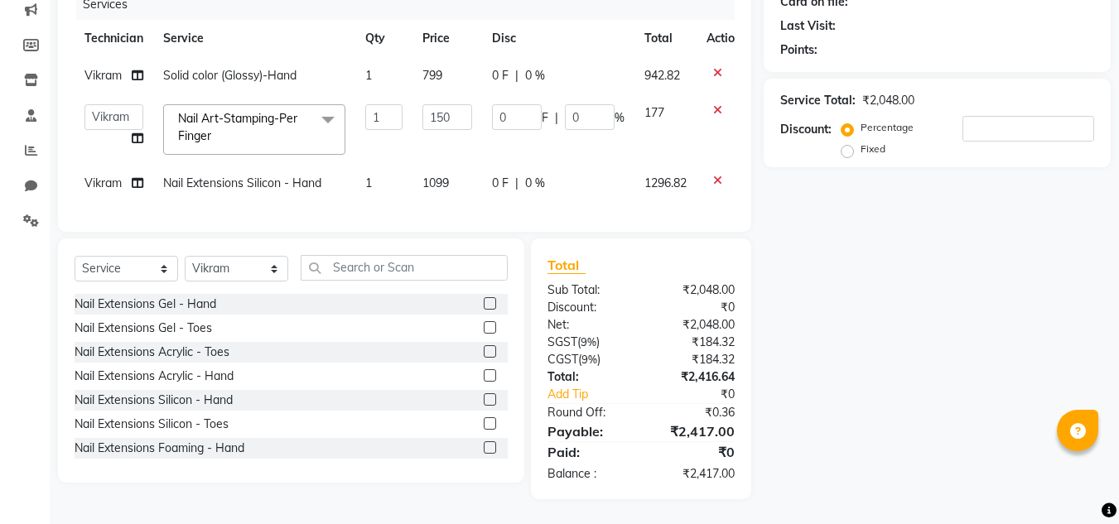
scroll to position [229, 0]
click at [462, 113] on input "150" at bounding box center [447, 117] width 50 height 26
type input "1"
type input "250"
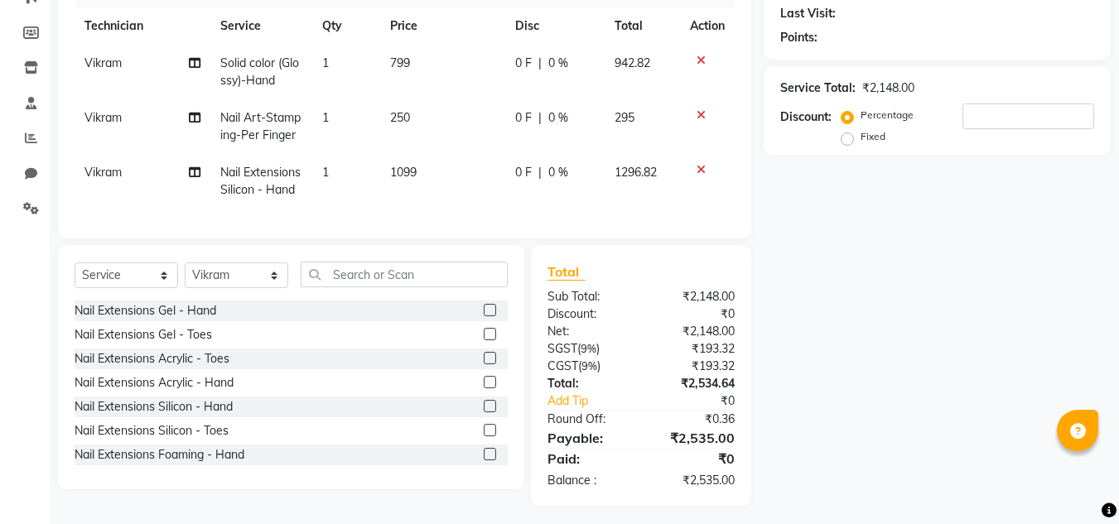
click at [846, 322] on div "Name: Membership: Total Visits: Card on file: Last Visit: Points: Service Total…" at bounding box center [943, 201] width 359 height 610
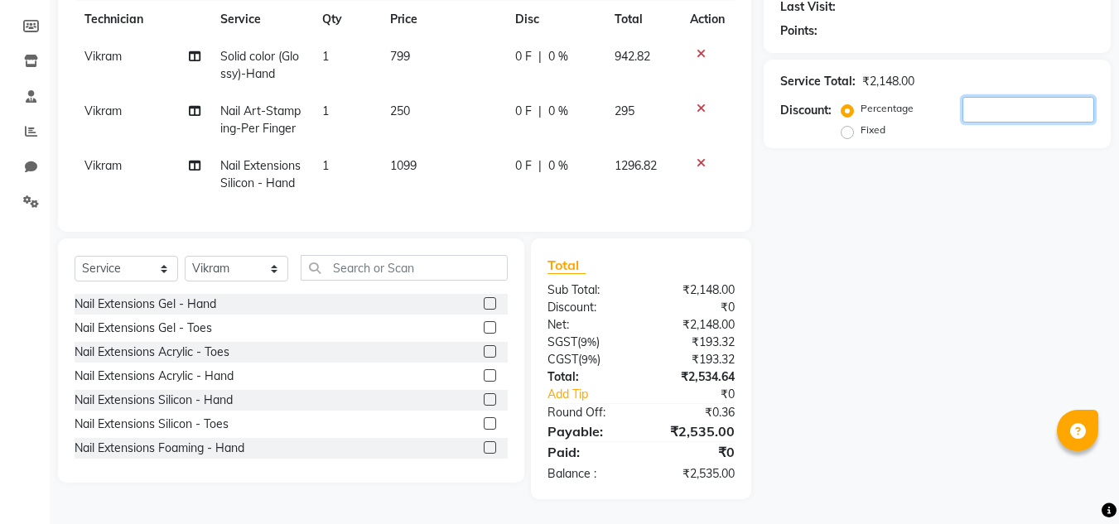
click at [977, 97] on input "number" at bounding box center [1028, 110] width 132 height 26
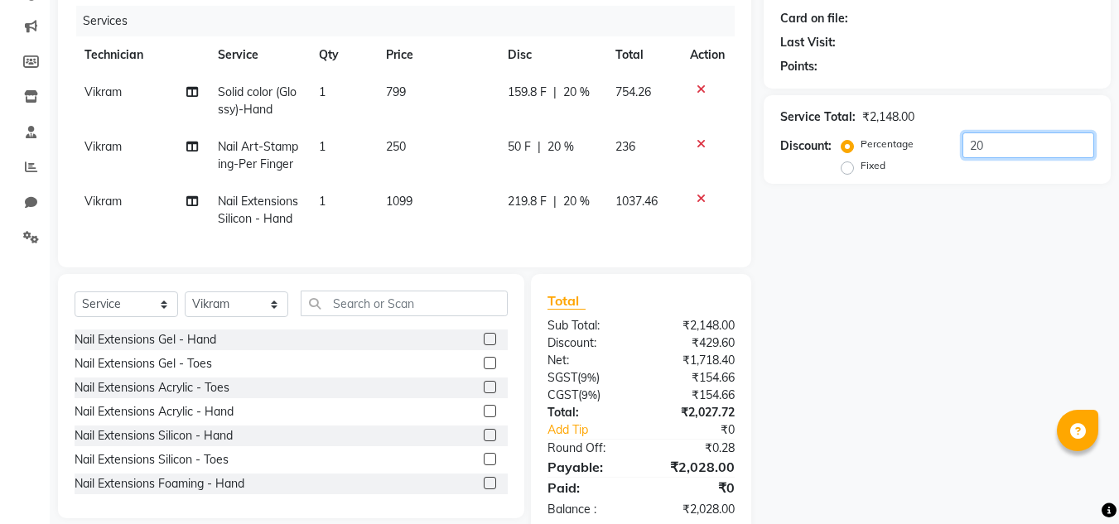
type input "20"
click at [327, 144] on td "1" at bounding box center [342, 155] width 67 height 55
select select "80910"
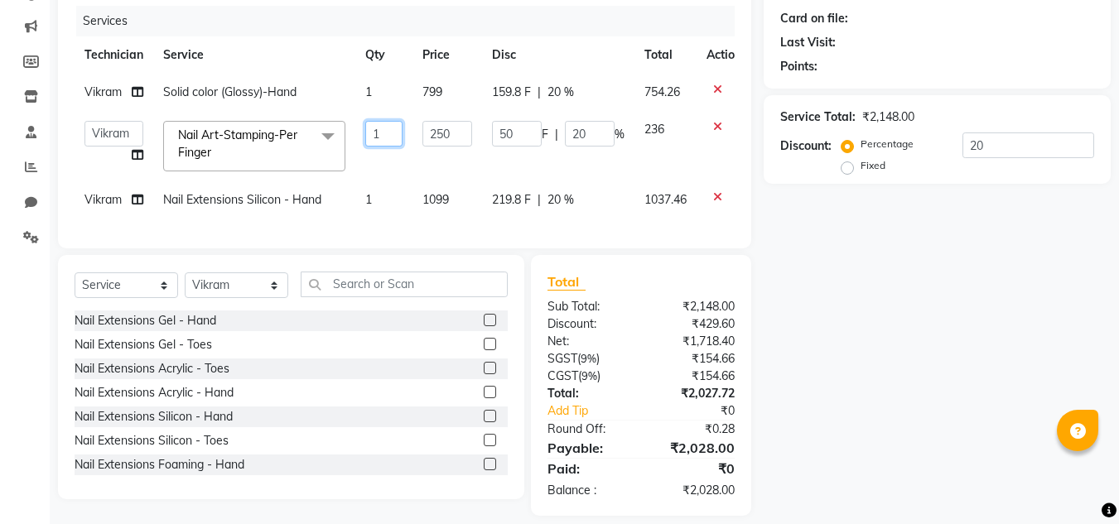
click at [379, 126] on input "1" at bounding box center [383, 134] width 37 height 26
type input "2"
click at [851, 286] on div "Name: Membership: Total Visits: Card on file: Last Visit: Points: Service Total…" at bounding box center [943, 220] width 359 height 591
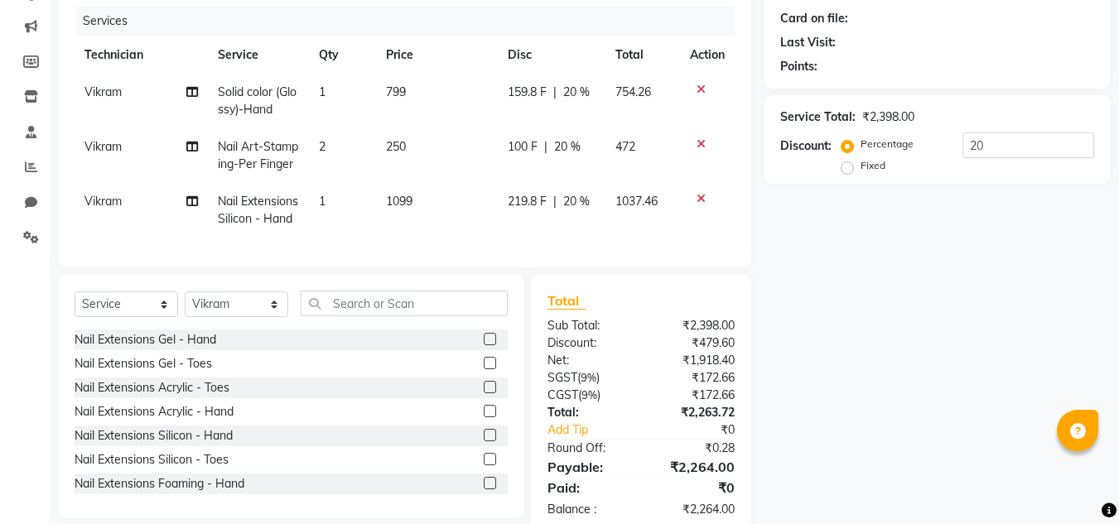
click at [391, 148] on span "250" at bounding box center [396, 146] width 20 height 15
select select "80910"
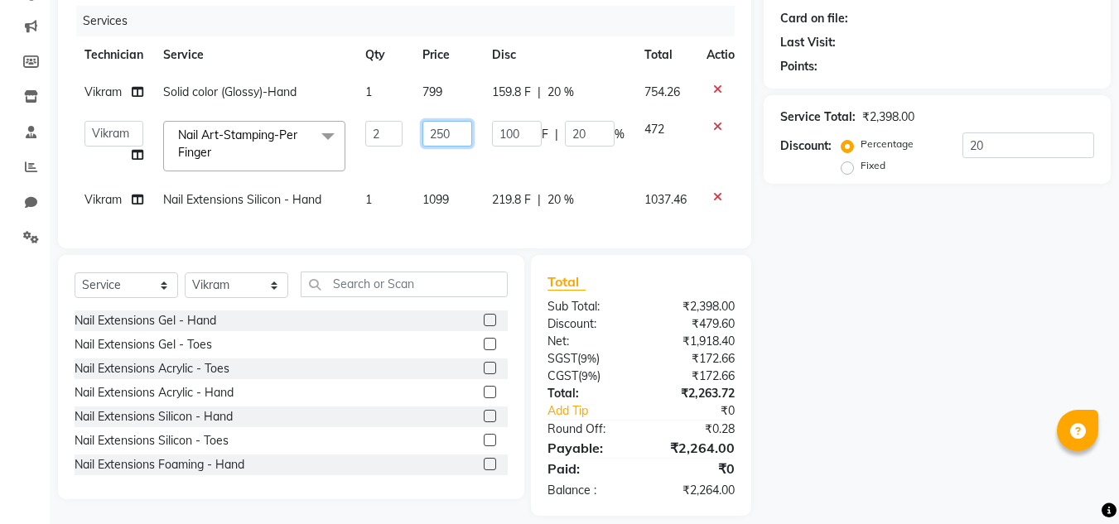
click at [452, 132] on input "250" at bounding box center [447, 134] width 50 height 26
type input "2"
type input "150"
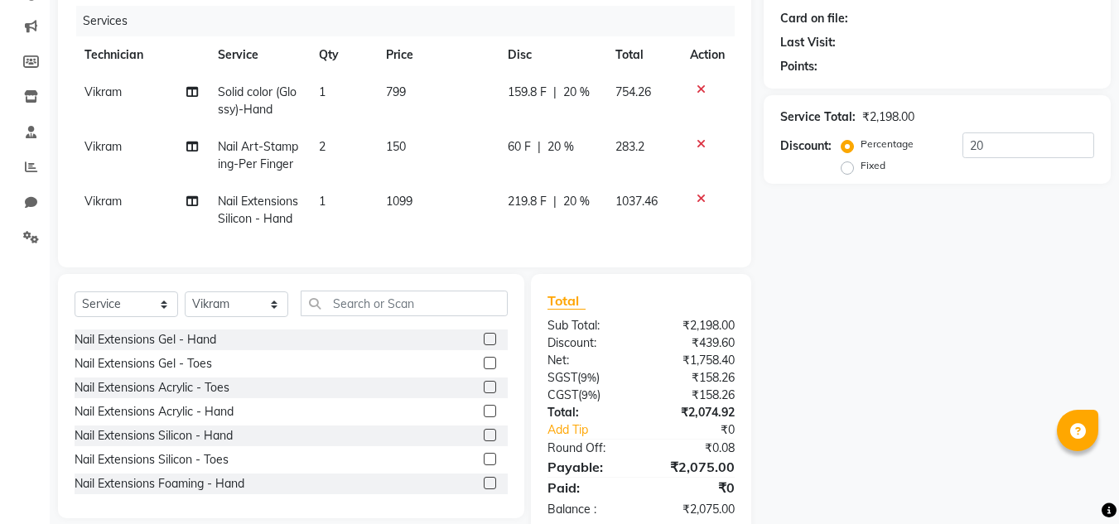
click at [352, 148] on td "2" at bounding box center [342, 155] width 67 height 55
select select "80910"
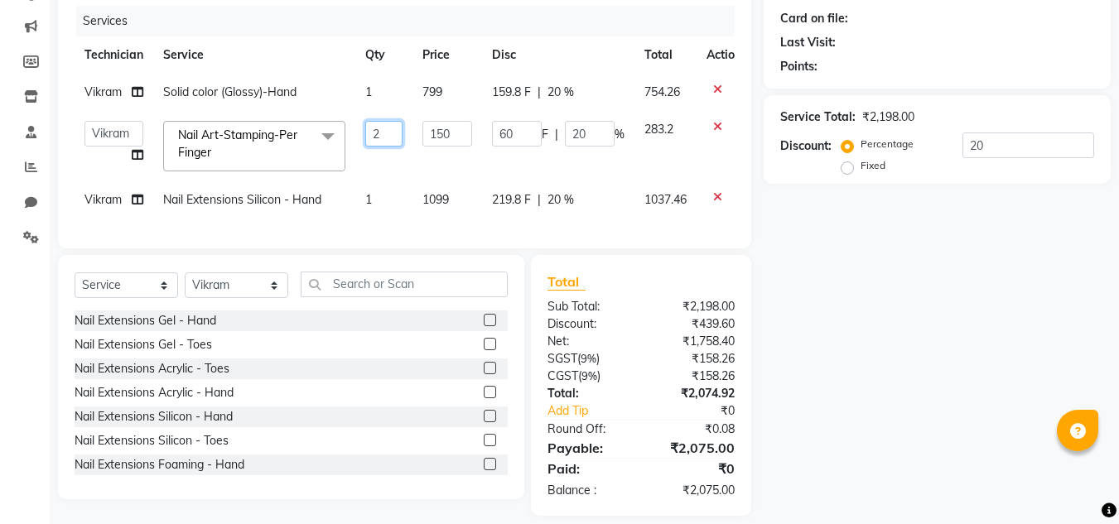
click at [383, 133] on input "2" at bounding box center [383, 134] width 37 height 26
type input "4"
click at [911, 321] on div "Name: Membership: Total Visits: Card on file: Last Visit: Points: Service Total…" at bounding box center [943, 220] width 359 height 591
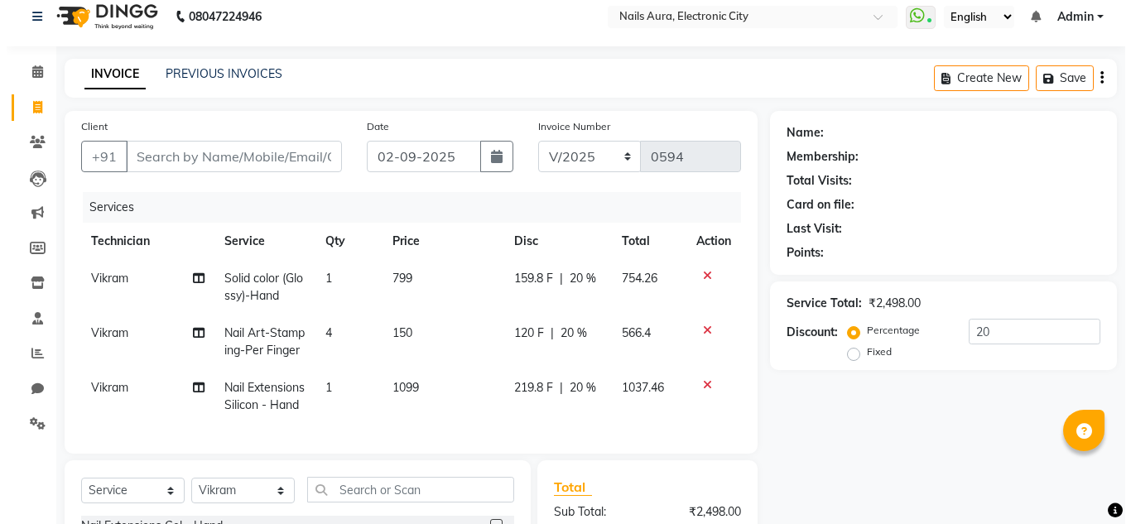
scroll to position [0, 0]
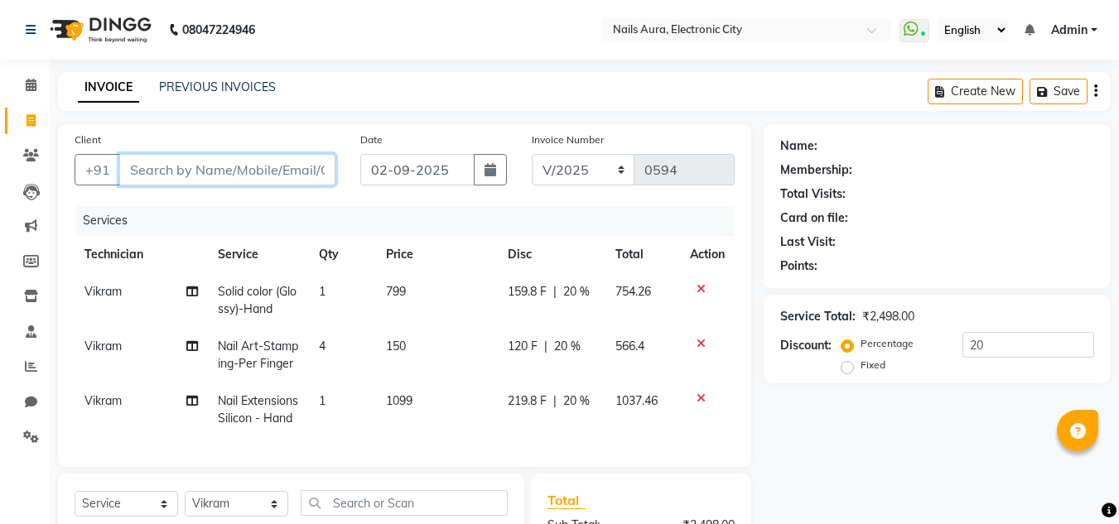
click at [235, 167] on input "Client" at bounding box center [227, 169] width 216 height 31
click at [195, 183] on input "Client" at bounding box center [227, 169] width 216 height 31
type input "8"
type input "0"
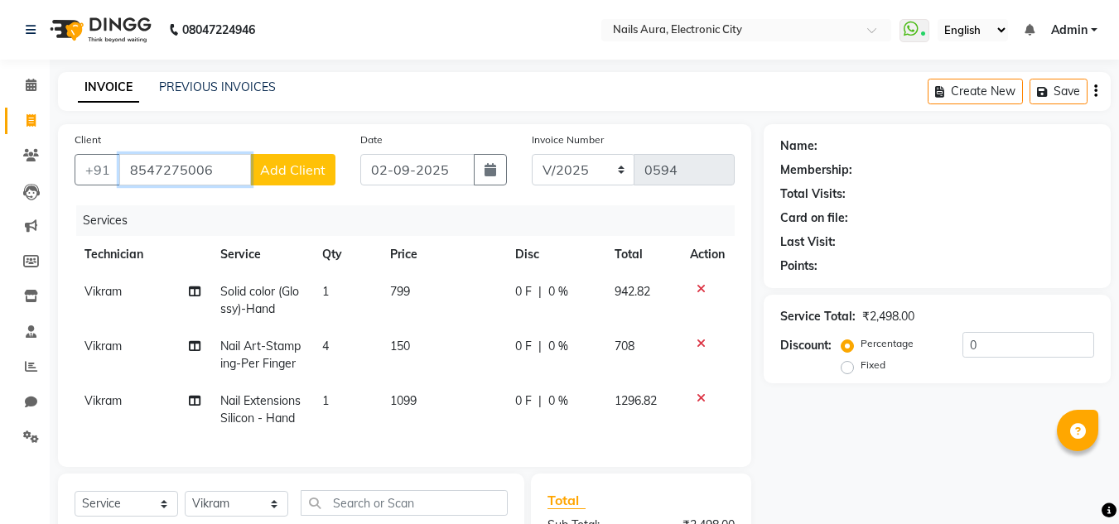
type input "8547275006"
click at [303, 173] on span "Add Client" at bounding box center [292, 169] width 65 height 17
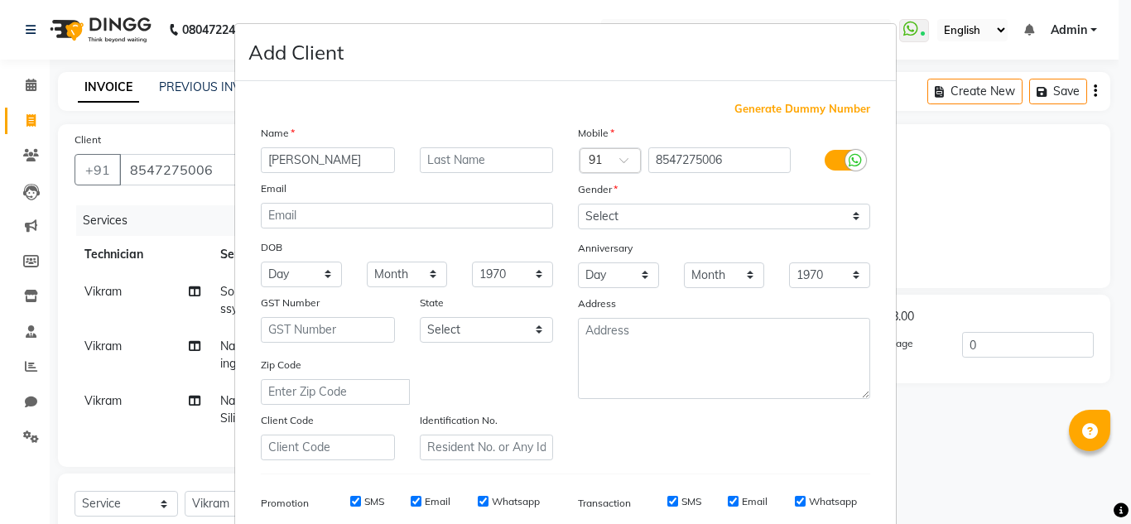
type input "[PERSON_NAME]"
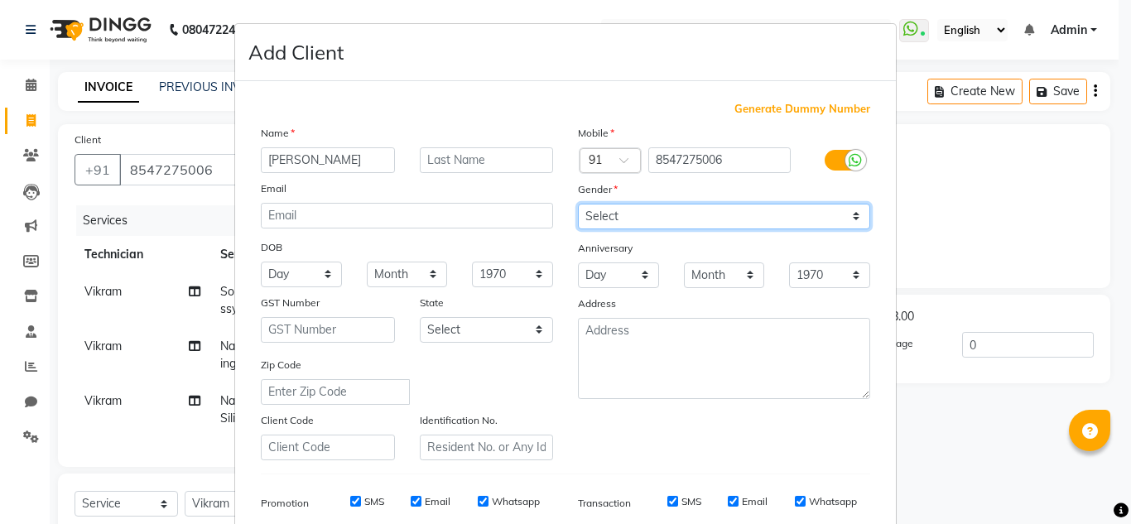
click at [742, 219] on select "Select [DEMOGRAPHIC_DATA] [DEMOGRAPHIC_DATA] Other Prefer Not To Say" at bounding box center [724, 217] width 292 height 26
select select "[DEMOGRAPHIC_DATA]"
click at [578, 204] on select "Select [DEMOGRAPHIC_DATA] [DEMOGRAPHIC_DATA] Other Prefer Not To Say" at bounding box center [724, 217] width 292 height 26
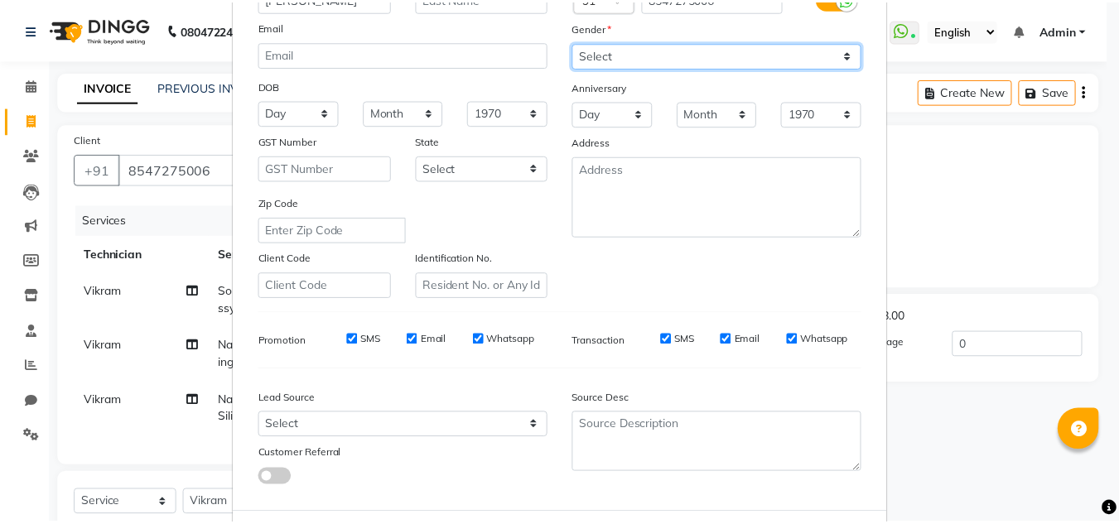
scroll to position [240, 0]
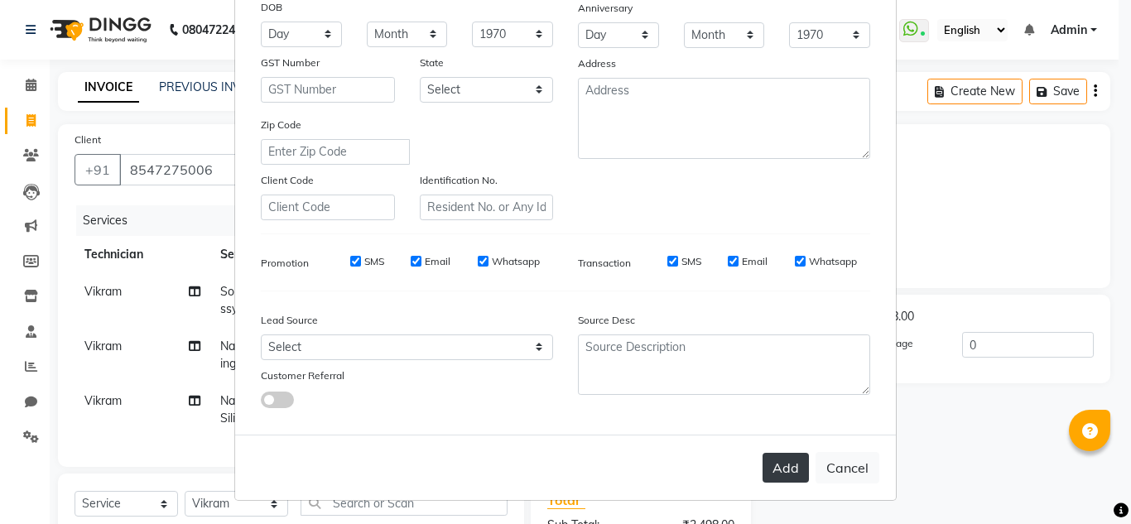
click at [763, 460] on button "Add" at bounding box center [786, 468] width 46 height 30
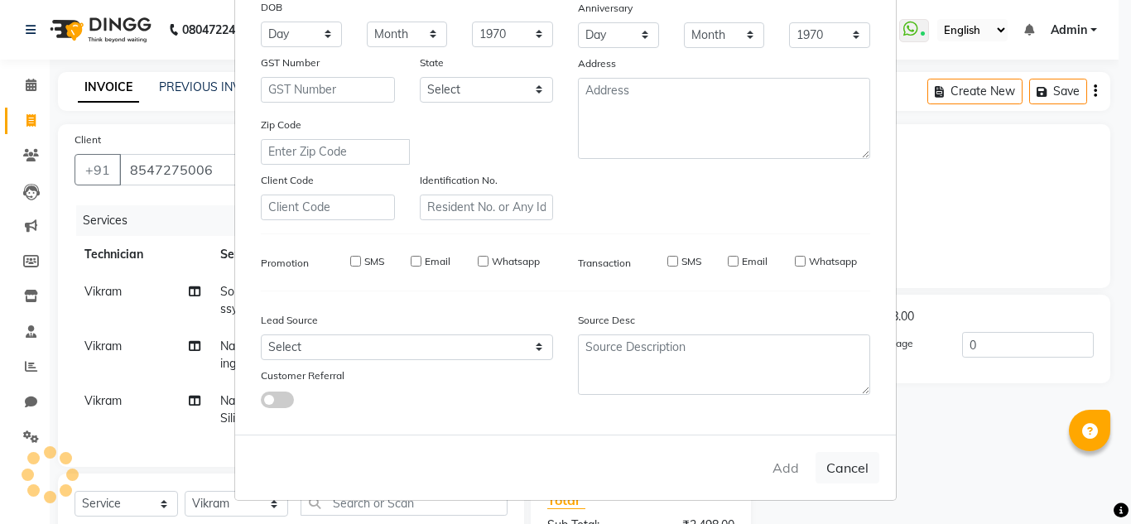
select select
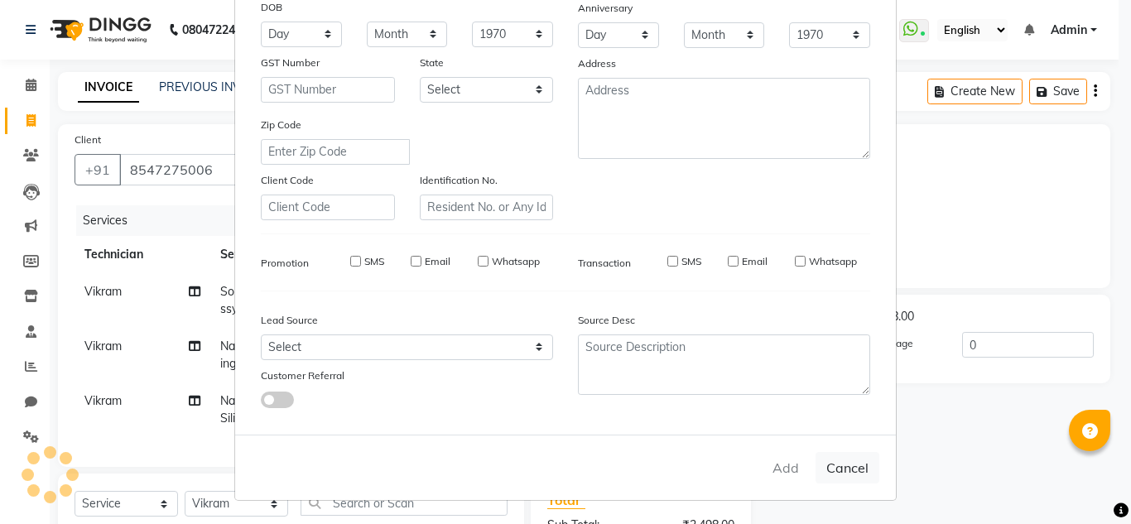
select select
checkbox input "false"
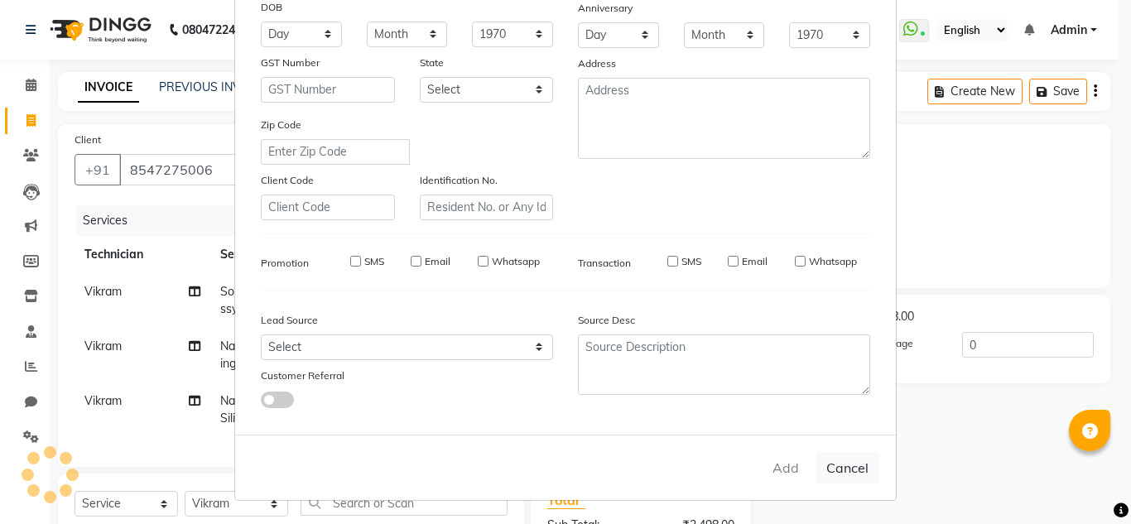
checkbox input "false"
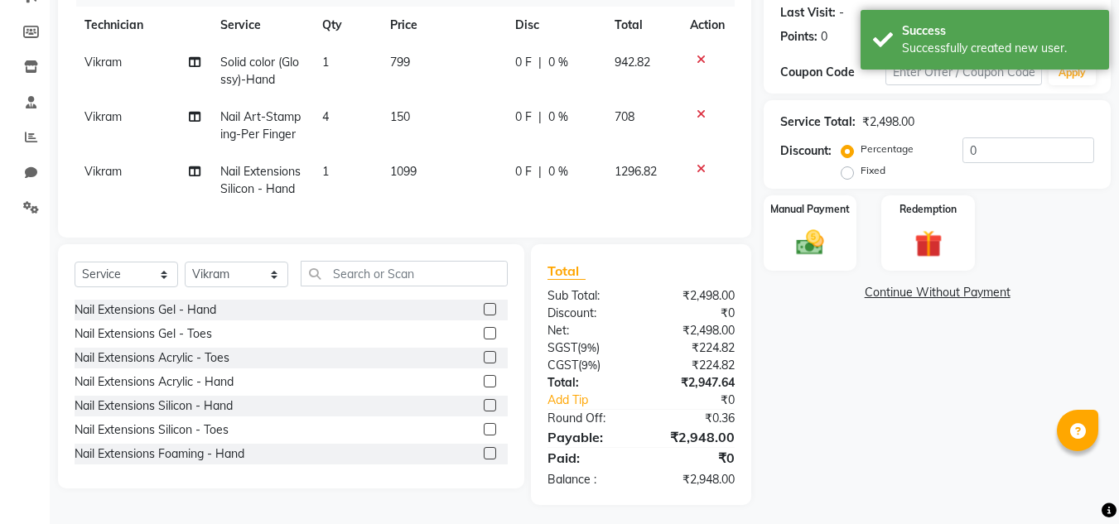
scroll to position [265, 0]
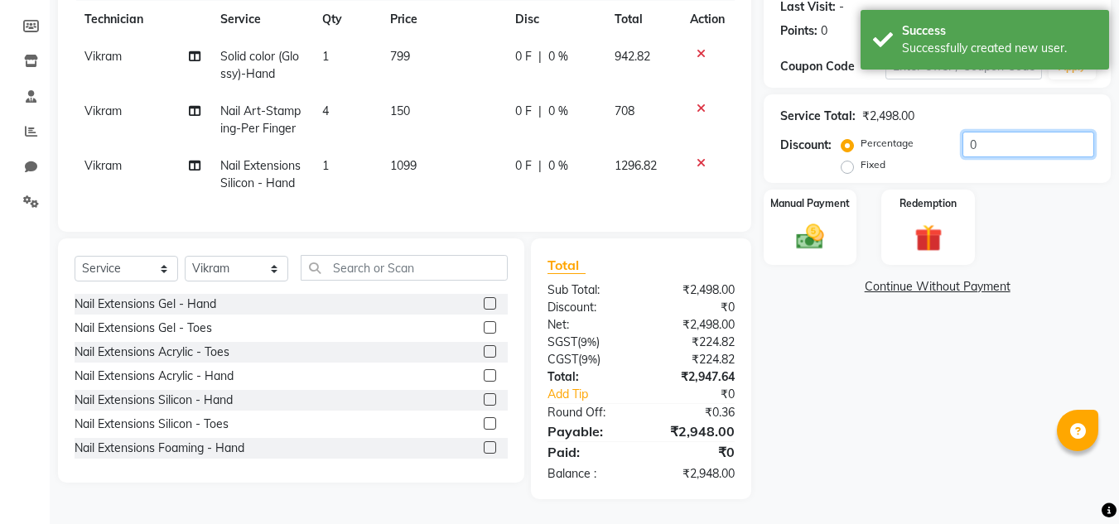
click at [994, 132] on input "0" at bounding box center [1028, 145] width 132 height 26
type input "20"
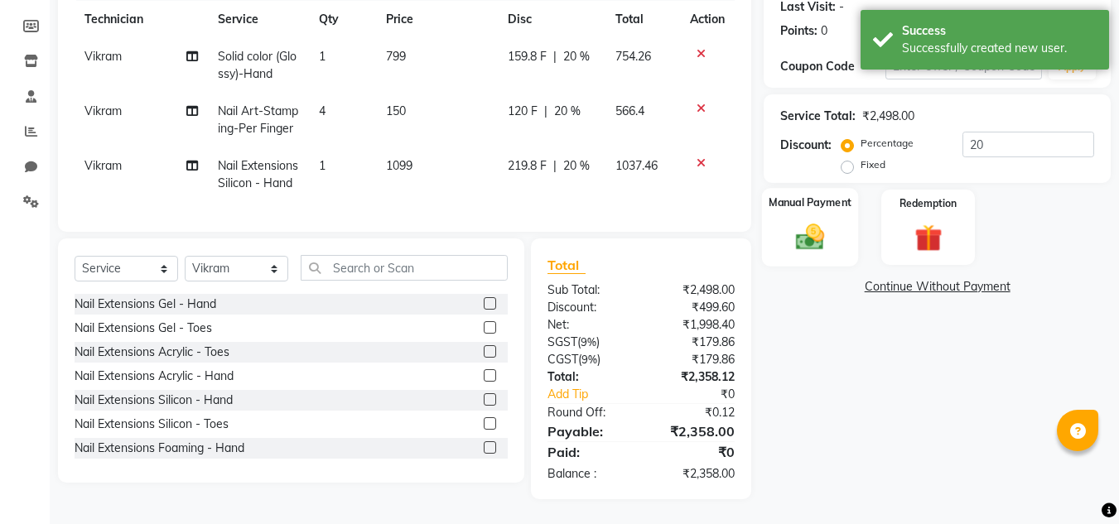
click at [798, 220] on img at bounding box center [810, 236] width 46 height 33
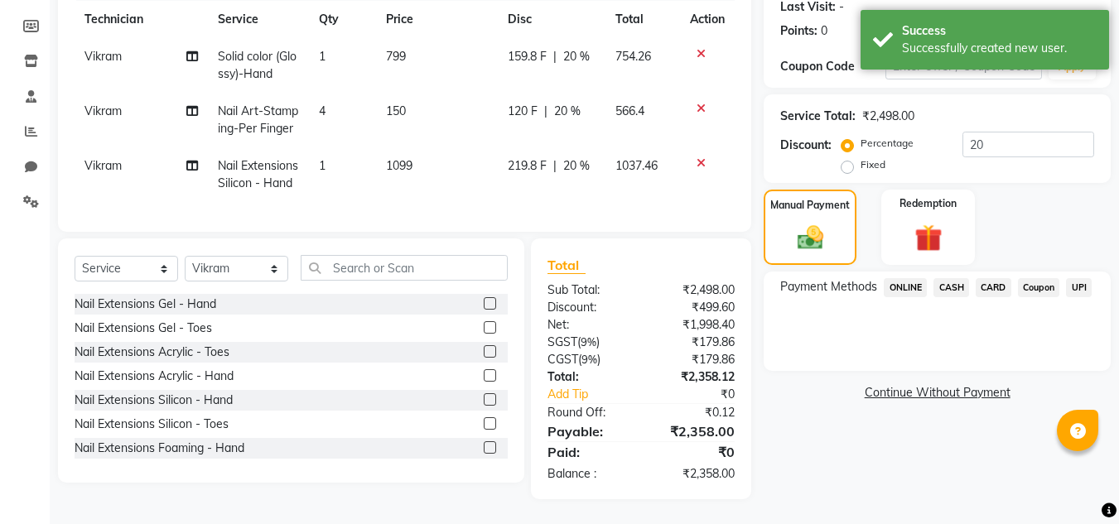
click at [1081, 278] on span "UPI" at bounding box center [1079, 287] width 26 height 19
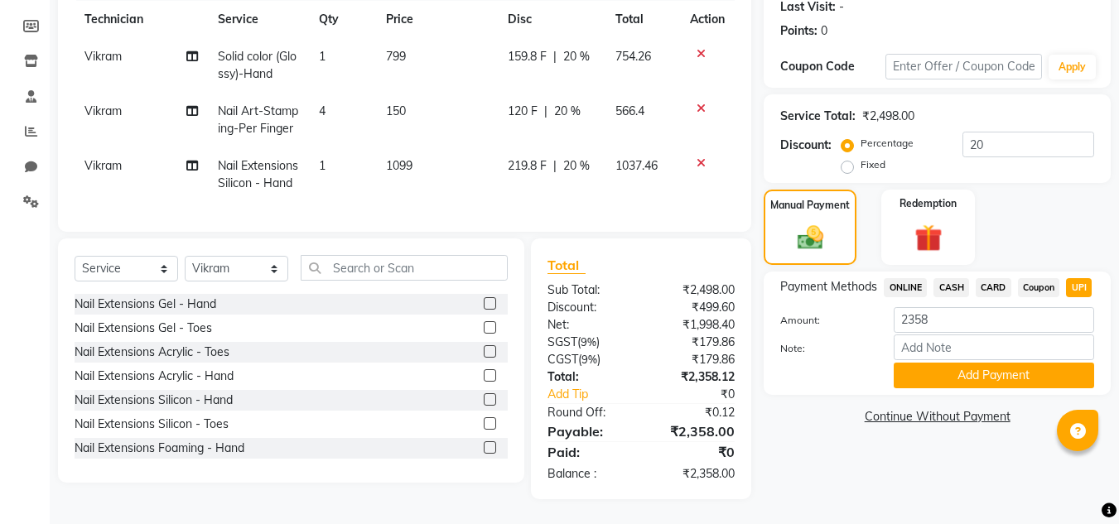
click at [951, 278] on span "CASH" at bounding box center [951, 287] width 36 height 19
click at [992, 278] on span "CARD" at bounding box center [994, 287] width 36 height 19
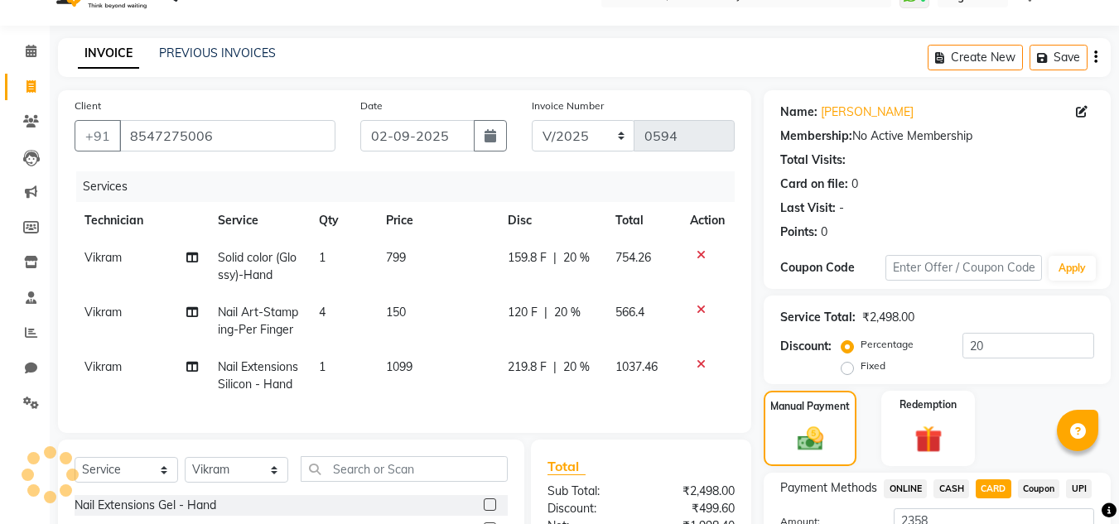
scroll to position [282, 0]
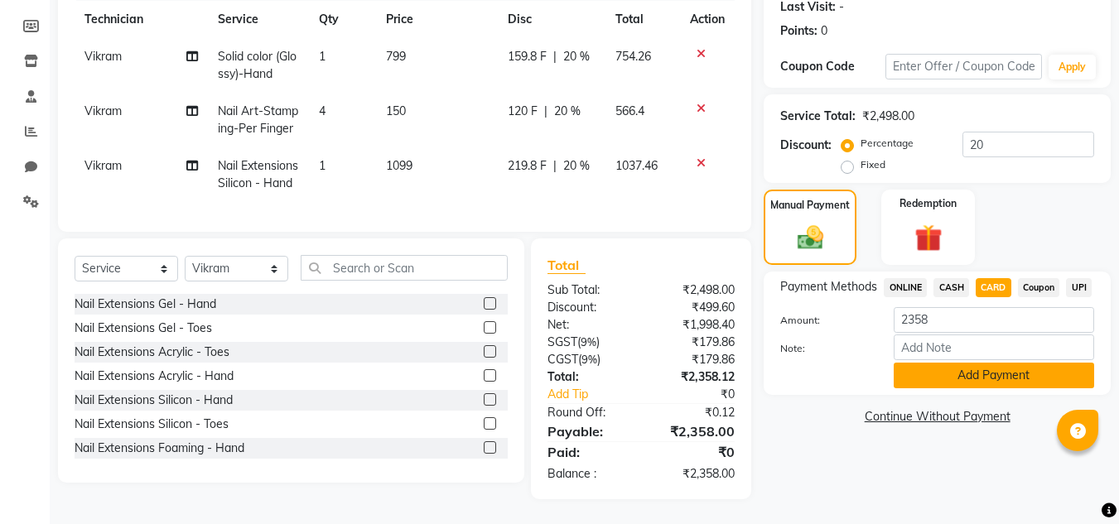
click at [976, 363] on button "Add Payment" at bounding box center [994, 376] width 200 height 26
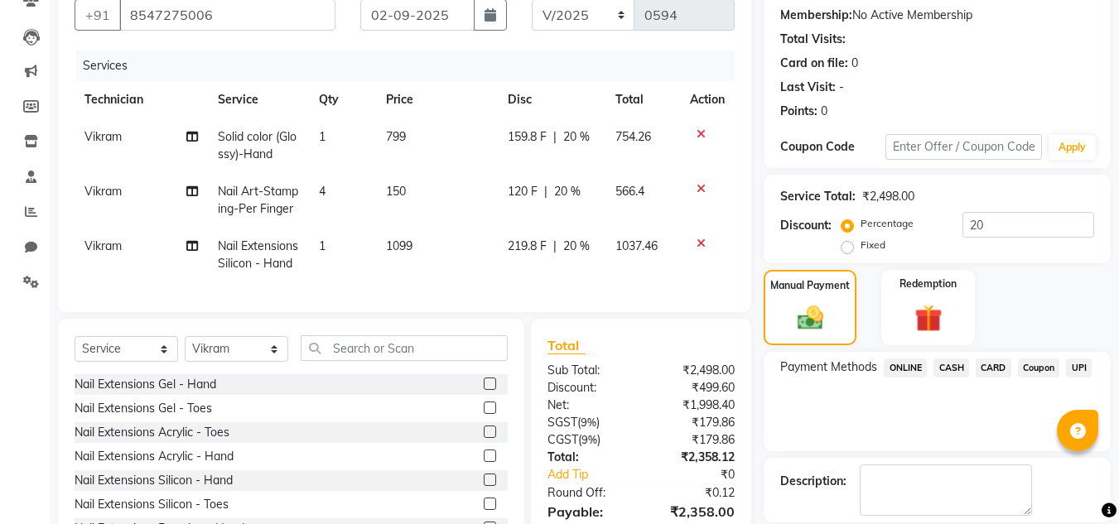
scroll to position [317, 0]
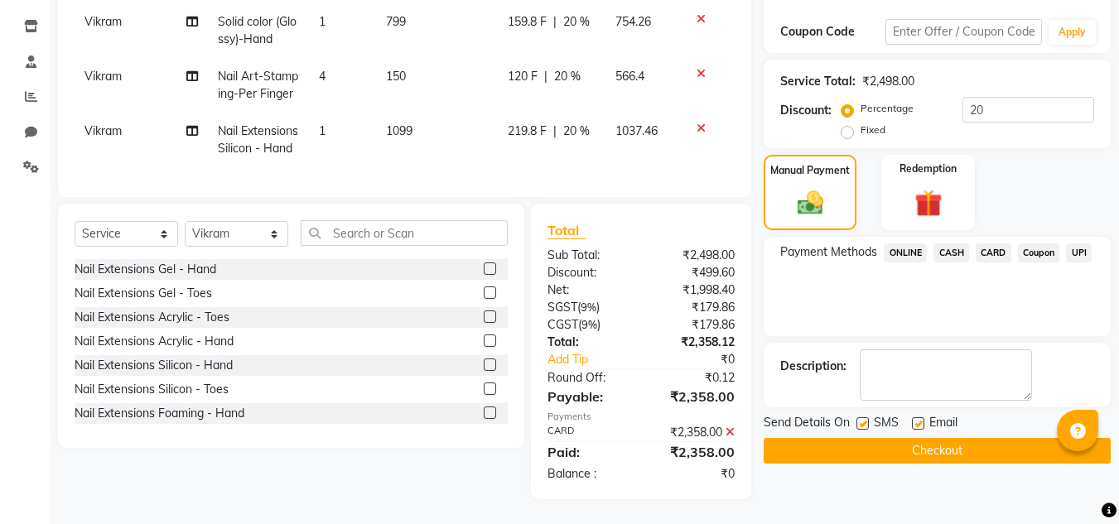
click at [913, 438] on button "Checkout" at bounding box center [937, 451] width 347 height 26
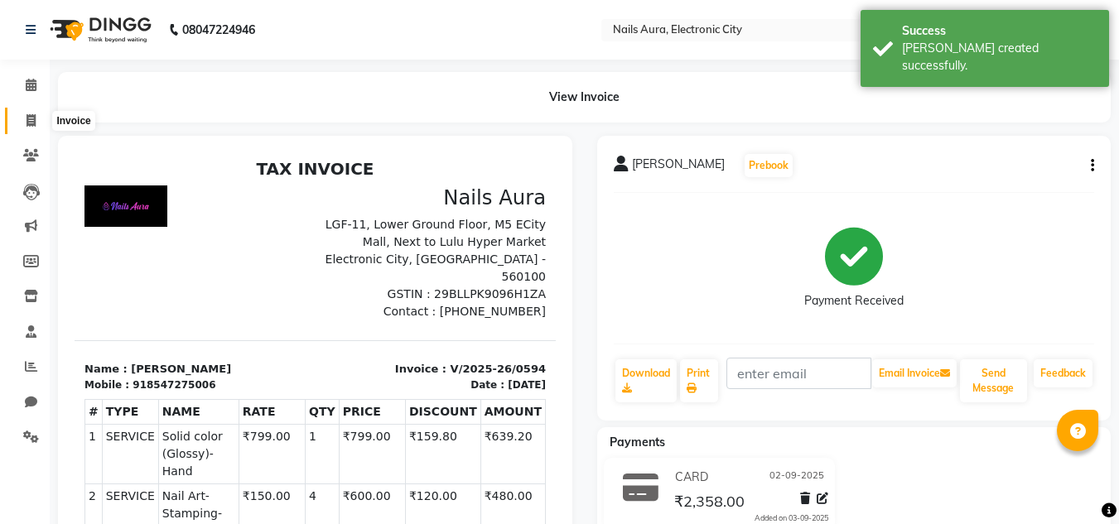
click at [18, 118] on span at bounding box center [31, 121] width 29 height 19
select select "service"
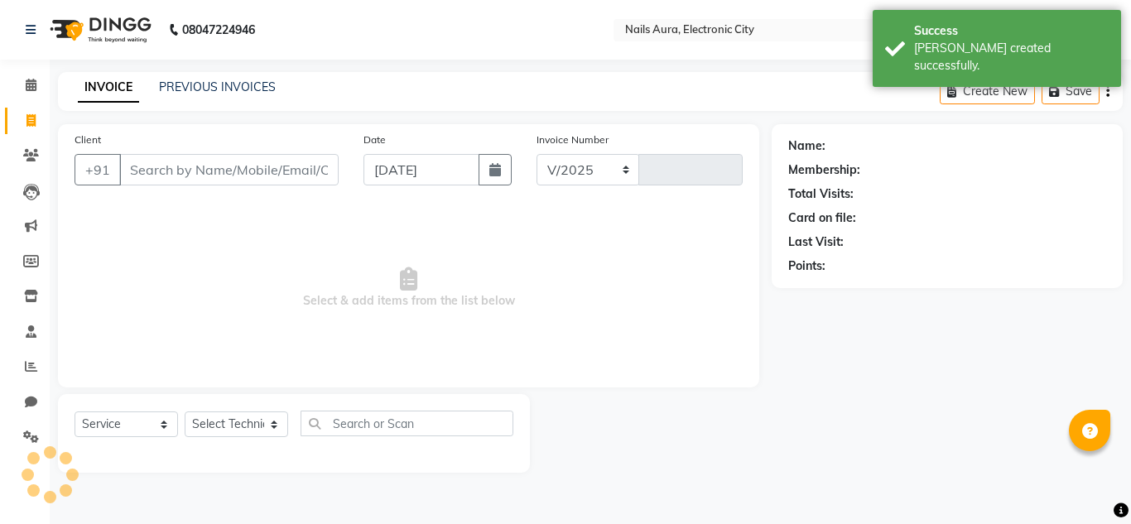
select select "8179"
type input "0595"
click at [219, 84] on link "PREVIOUS INVOICES" at bounding box center [217, 87] width 117 height 15
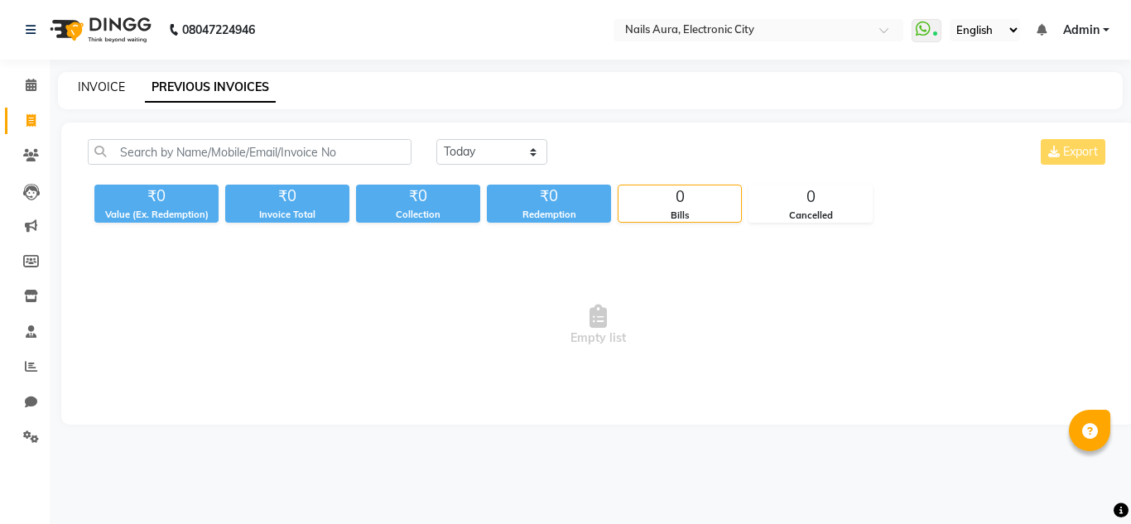
click at [99, 83] on link "INVOICE" at bounding box center [101, 87] width 47 height 15
select select "service"
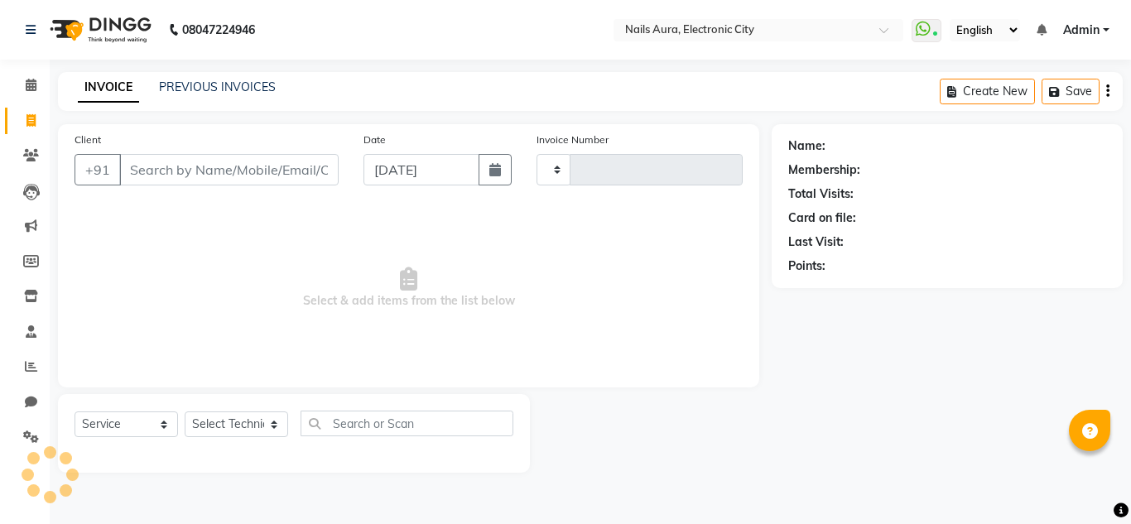
type input "0595"
select select "8179"
click at [214, 88] on link "PREVIOUS INVOICES" at bounding box center [217, 87] width 117 height 15
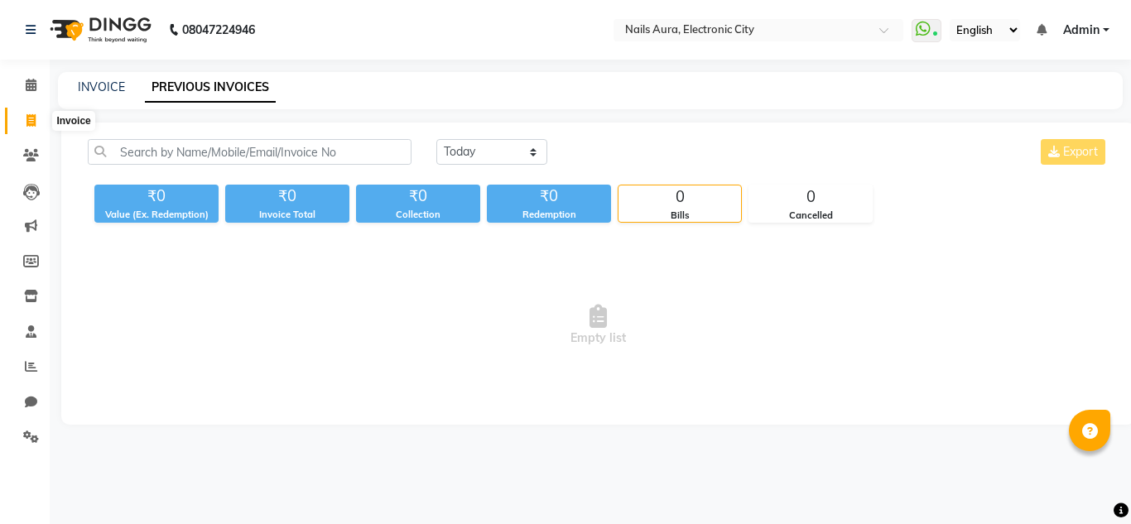
click at [27, 116] on icon at bounding box center [31, 120] width 9 height 12
select select "service"
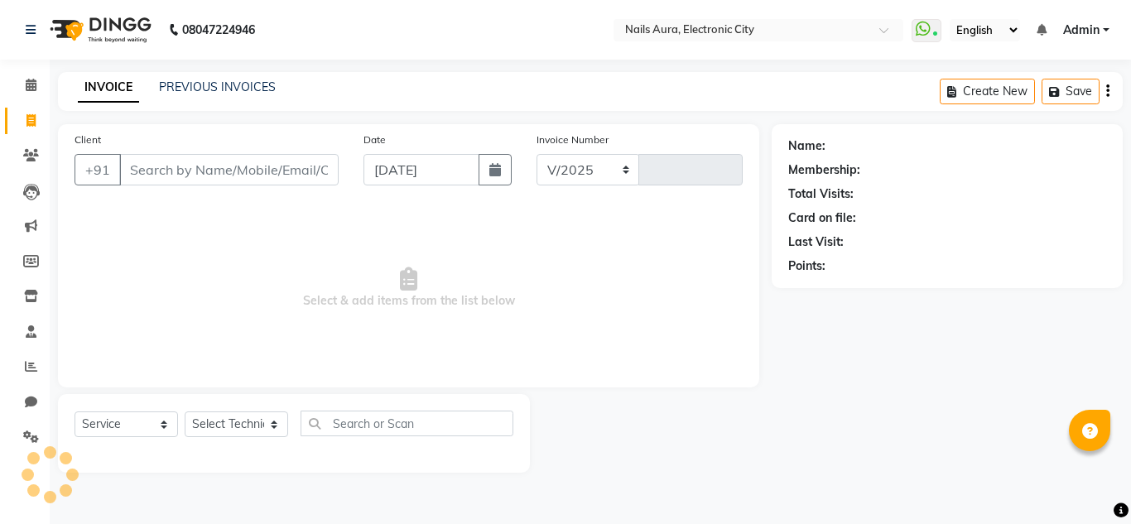
select select "8179"
type input "0595"
click at [190, 77] on div "INVOICE PREVIOUS INVOICES Create New Save" at bounding box center [590, 91] width 1065 height 39
click at [247, 86] on link "PREVIOUS INVOICES" at bounding box center [217, 87] width 117 height 15
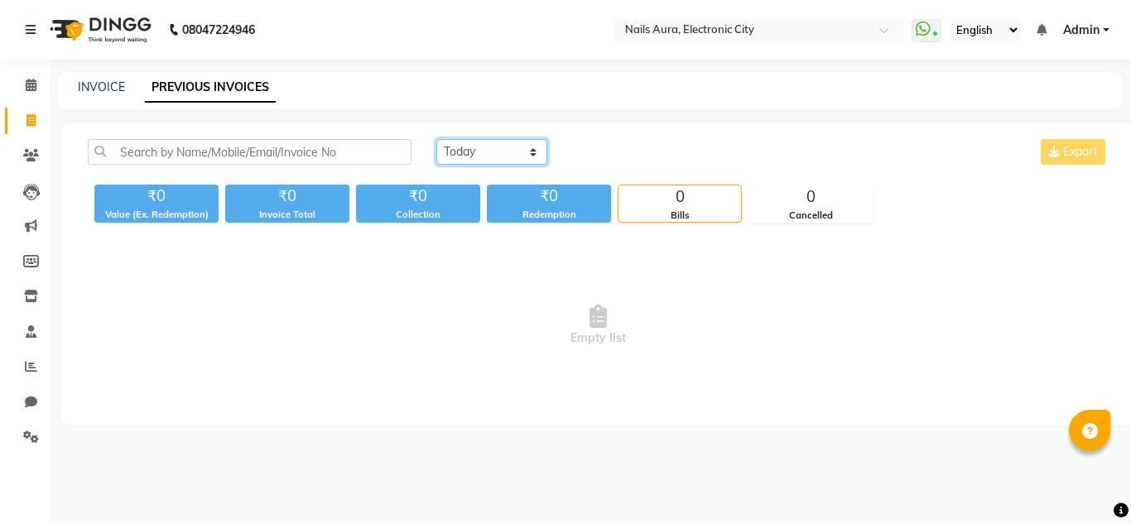
click at [499, 153] on select "[DATE] [DATE] Custom Range" at bounding box center [491, 152] width 111 height 26
select select "[DATE]"
click at [436, 139] on select "[DATE] [DATE] Custom Range" at bounding box center [491, 152] width 111 height 26
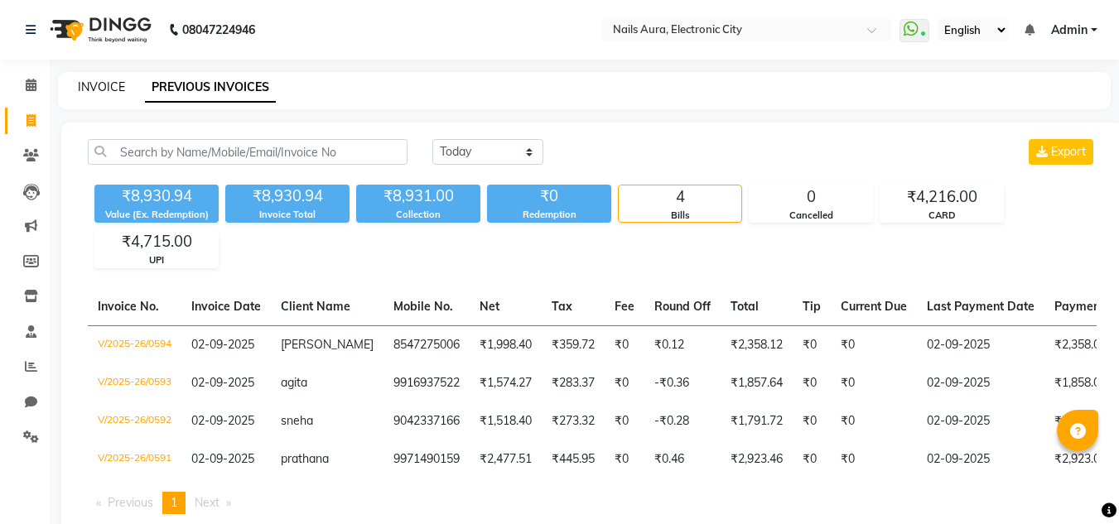
click at [90, 84] on link "INVOICE" at bounding box center [101, 87] width 47 height 15
select select "service"
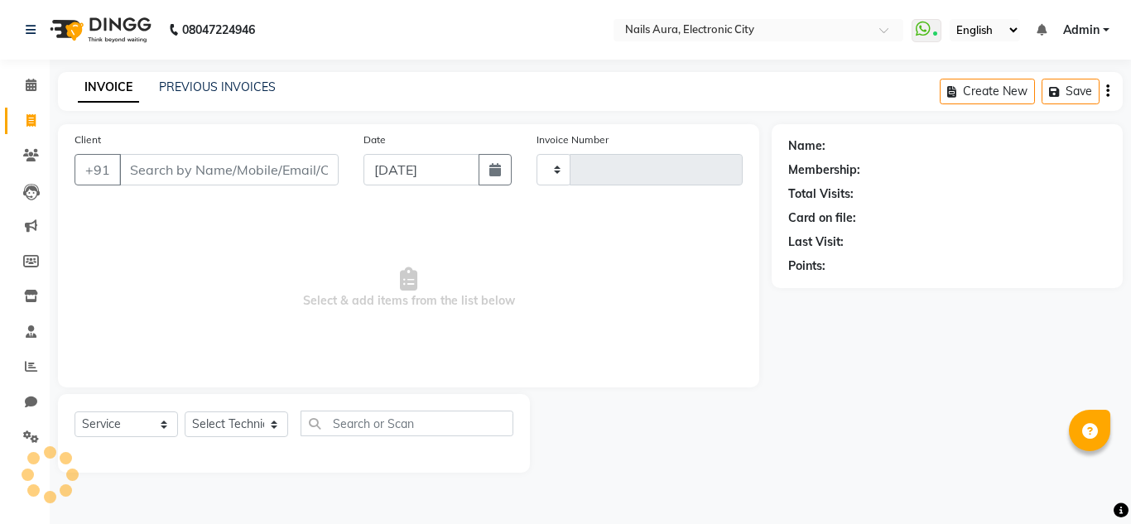
type input "0595"
select select "8179"
